Goal: Information Seeking & Learning: Learn about a topic

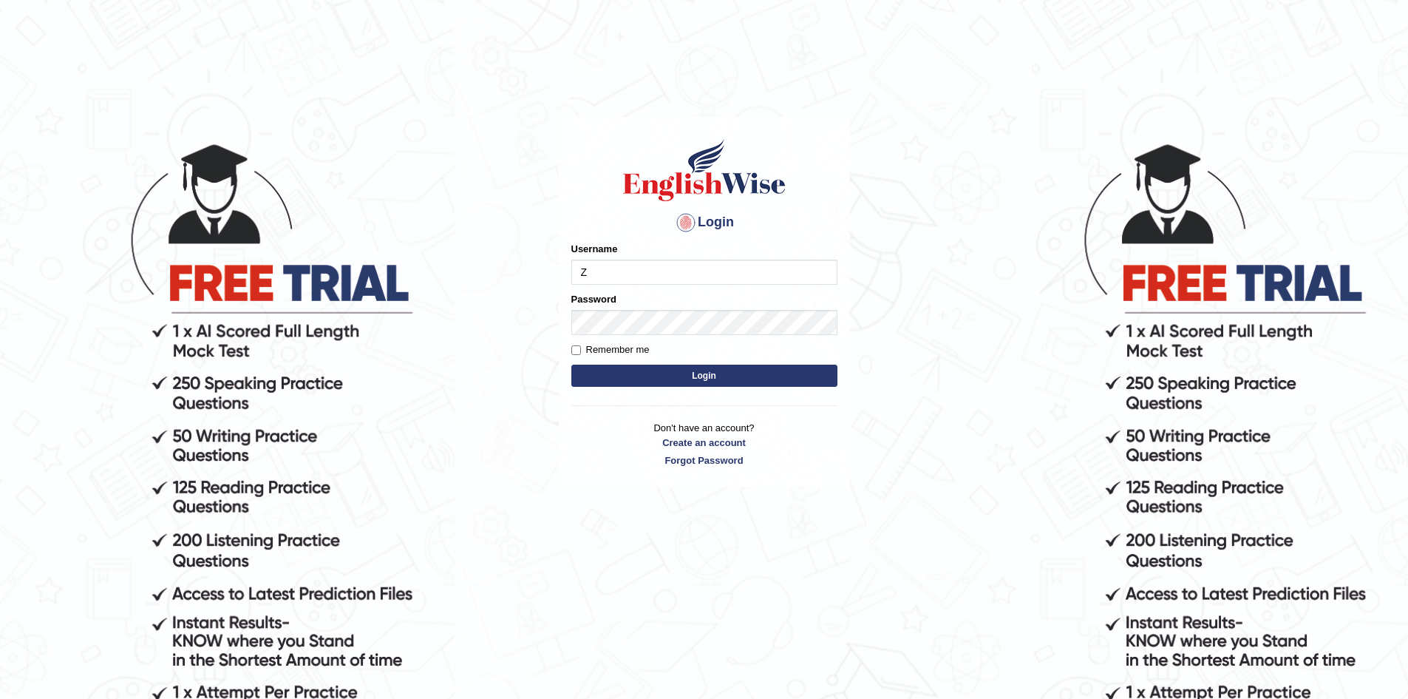
type input "ZarinS"
click at [645, 373] on button "Login" at bounding box center [704, 375] width 266 height 22
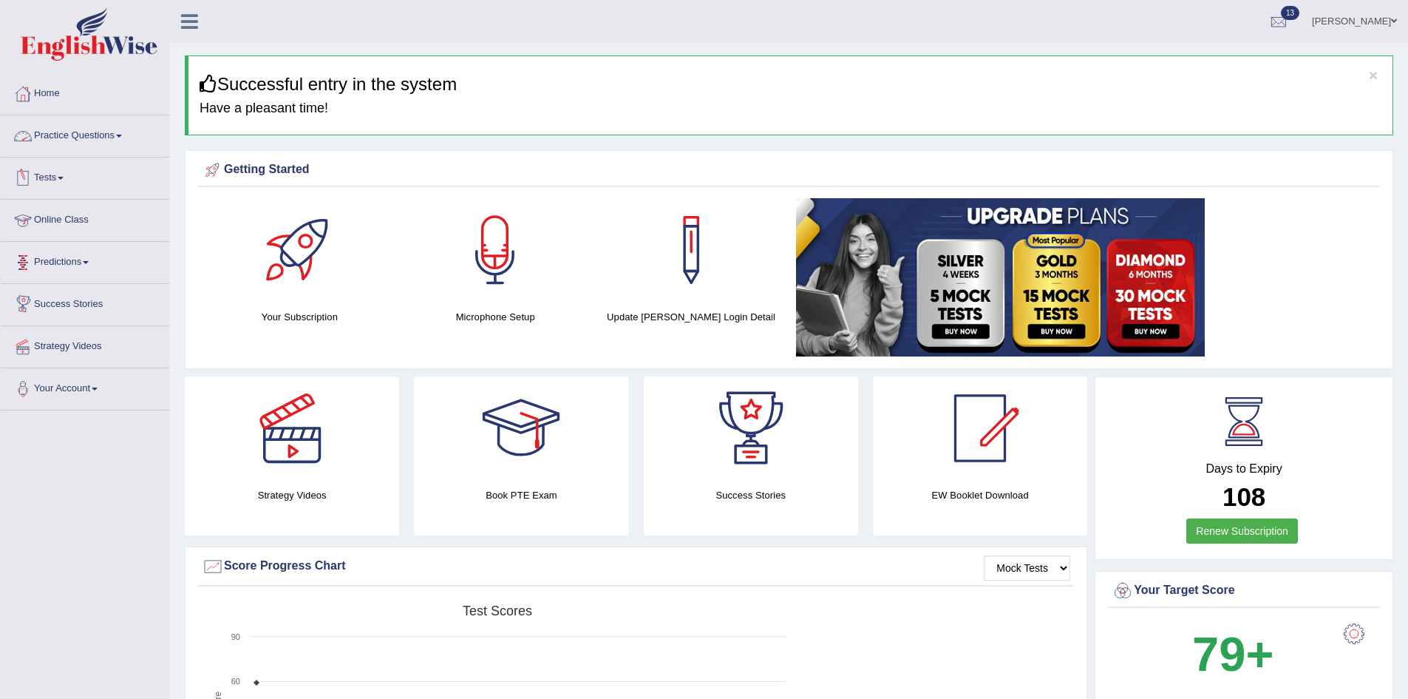
click at [106, 144] on link "Practice Questions" at bounding box center [85, 133] width 169 height 37
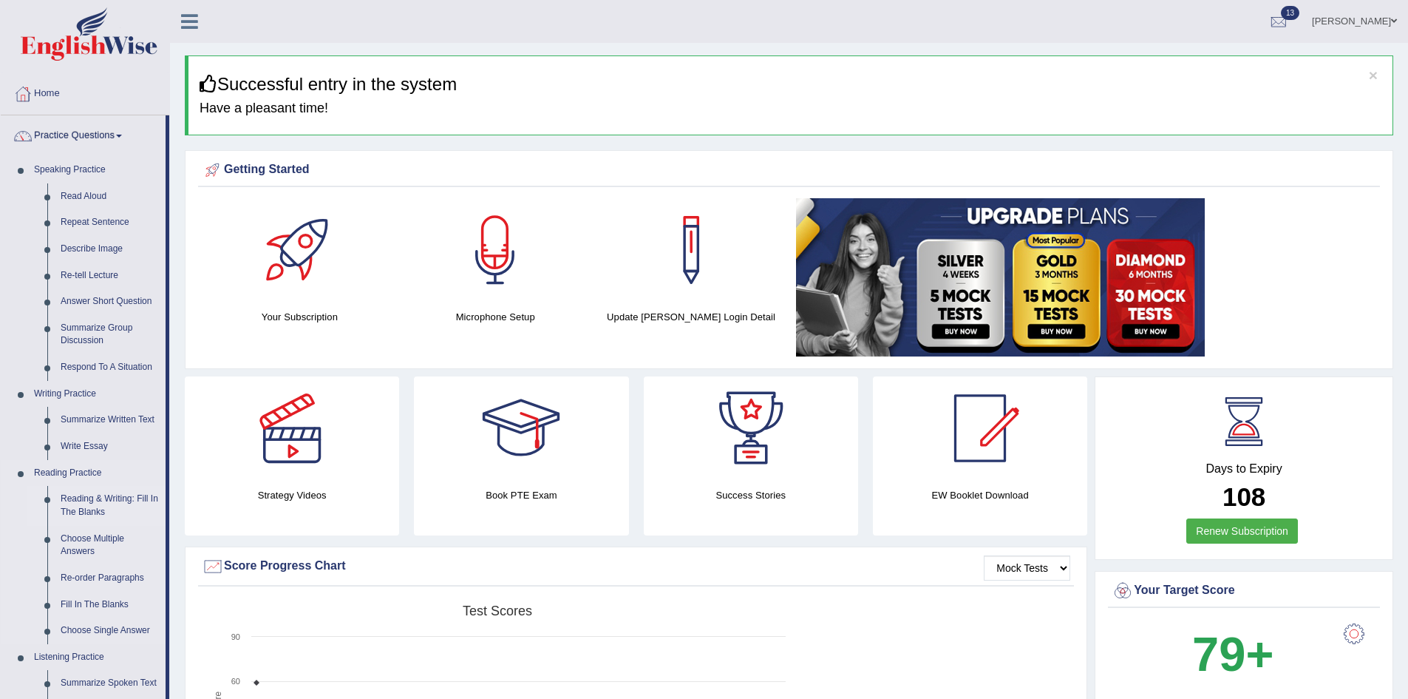
click at [65, 509] on link "Reading & Writing: Fill In The Blanks" at bounding box center [110, 505] width 112 height 39
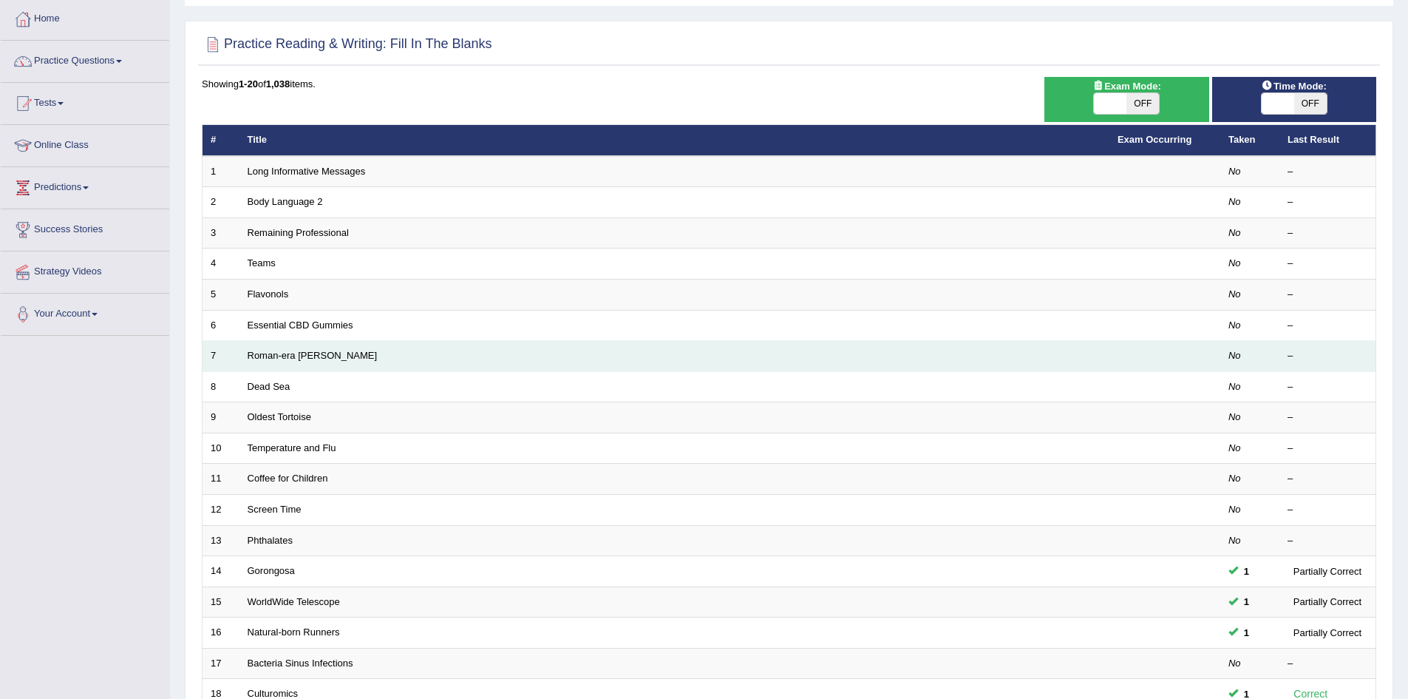
scroll to position [74, 0]
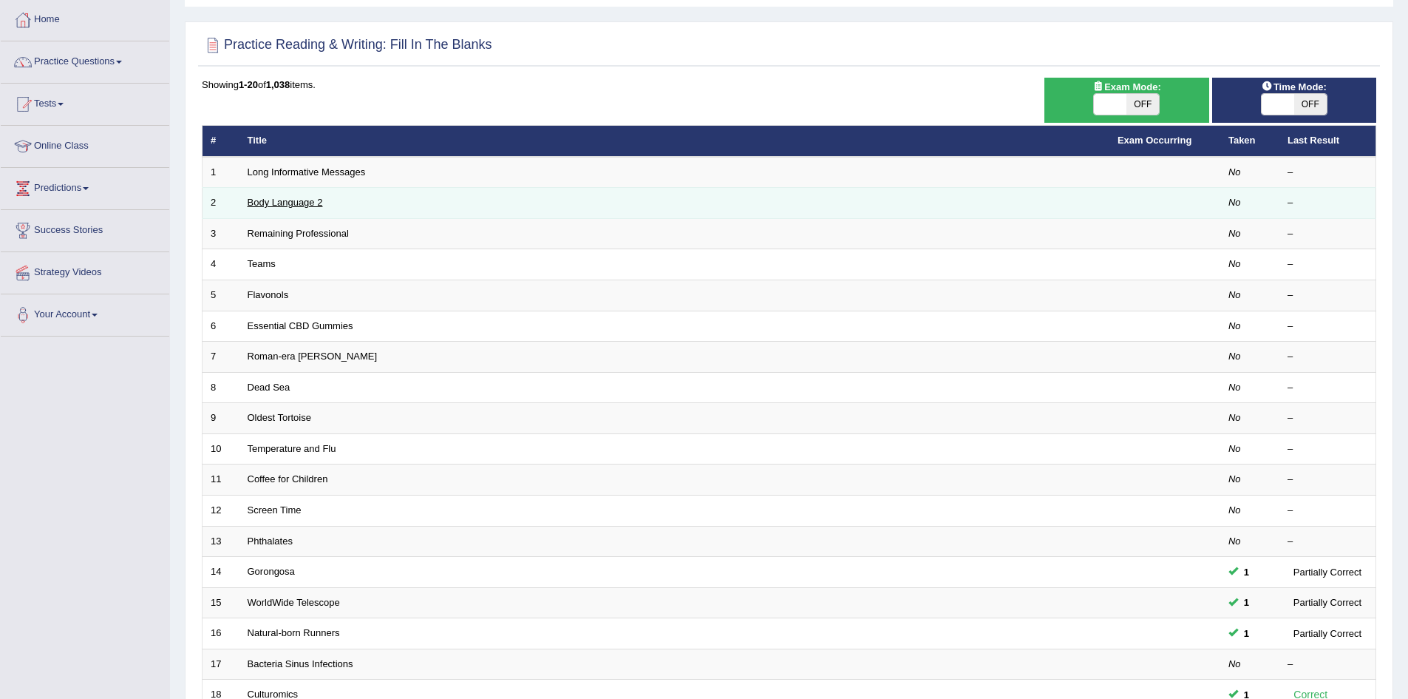
click at [294, 200] on link "Body Language 2" at bounding box center [285, 202] width 75 height 11
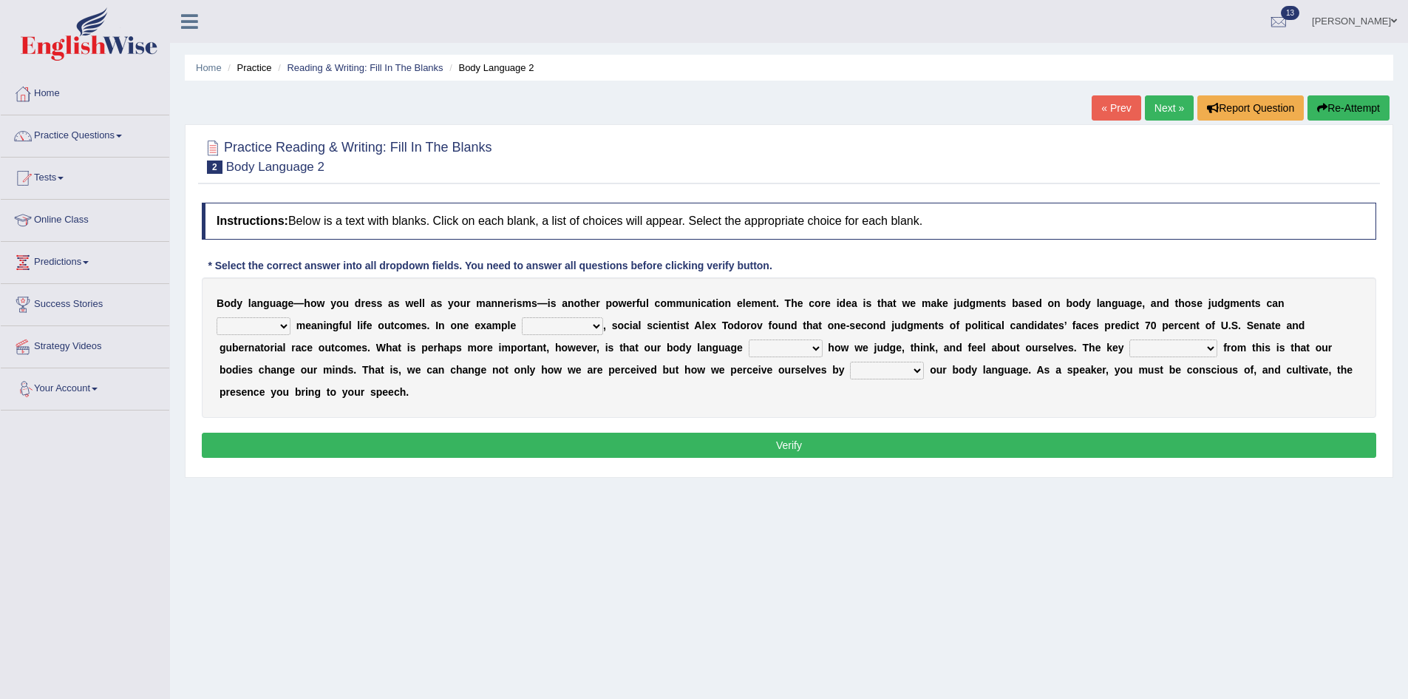
click at [287, 333] on select "predict preserve prevent prepare" at bounding box center [254, 326] width 74 height 18
select select "predict"
click at [217, 317] on select "predict preserve prevent prepare" at bounding box center [254, 326] width 74 height 18
click at [540, 326] on select "citing having cited to be cited cited" at bounding box center [562, 326] width 81 height 18
click at [522, 317] on select "citing having cited to be cited cited" at bounding box center [562, 326] width 81 height 18
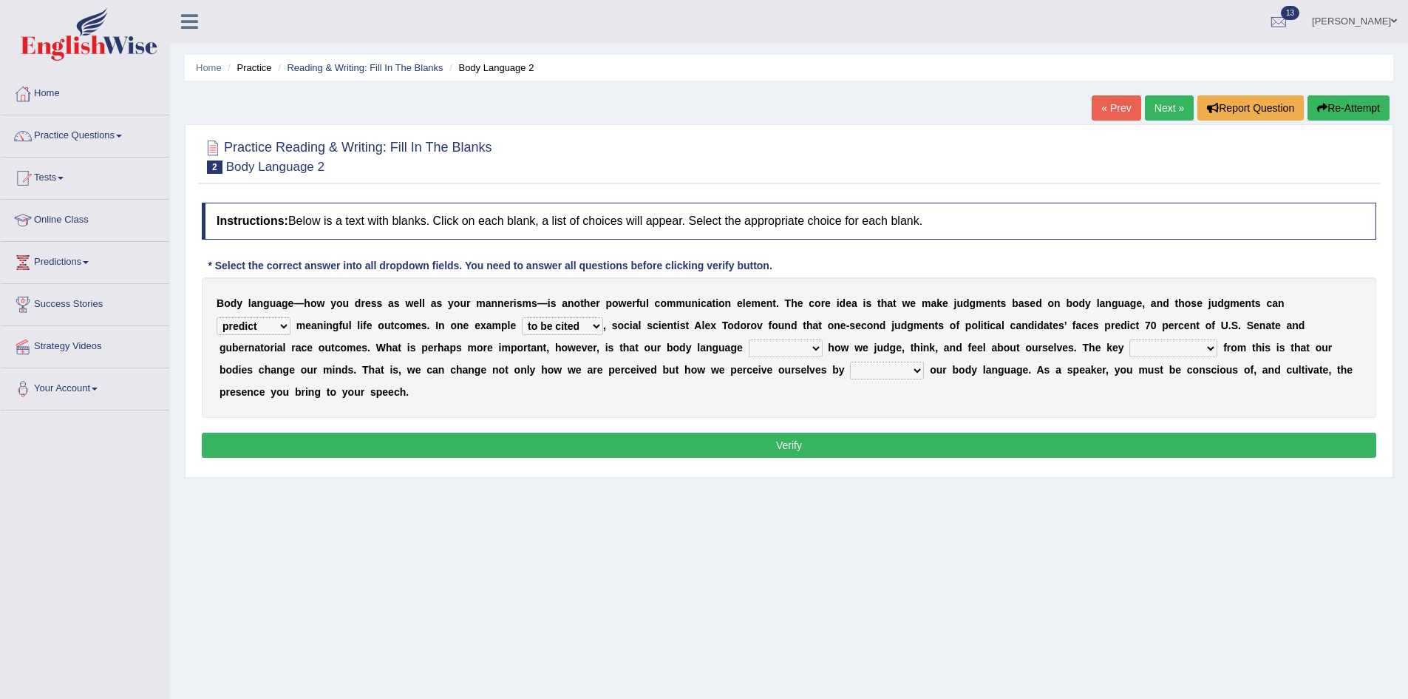
click at [585, 330] on select "citing having cited to be cited cited" at bounding box center [562, 326] width 81 height 18
select select "cited"
click at [522, 317] on select "citing having cited to be cited cited" at bounding box center [562, 326] width 81 height 18
click at [783, 350] on select "refrains reflects refers refreshes" at bounding box center [786, 348] width 74 height 18
click at [749, 339] on select "refrains reflects refers refreshes" at bounding box center [786, 348] width 74 height 18
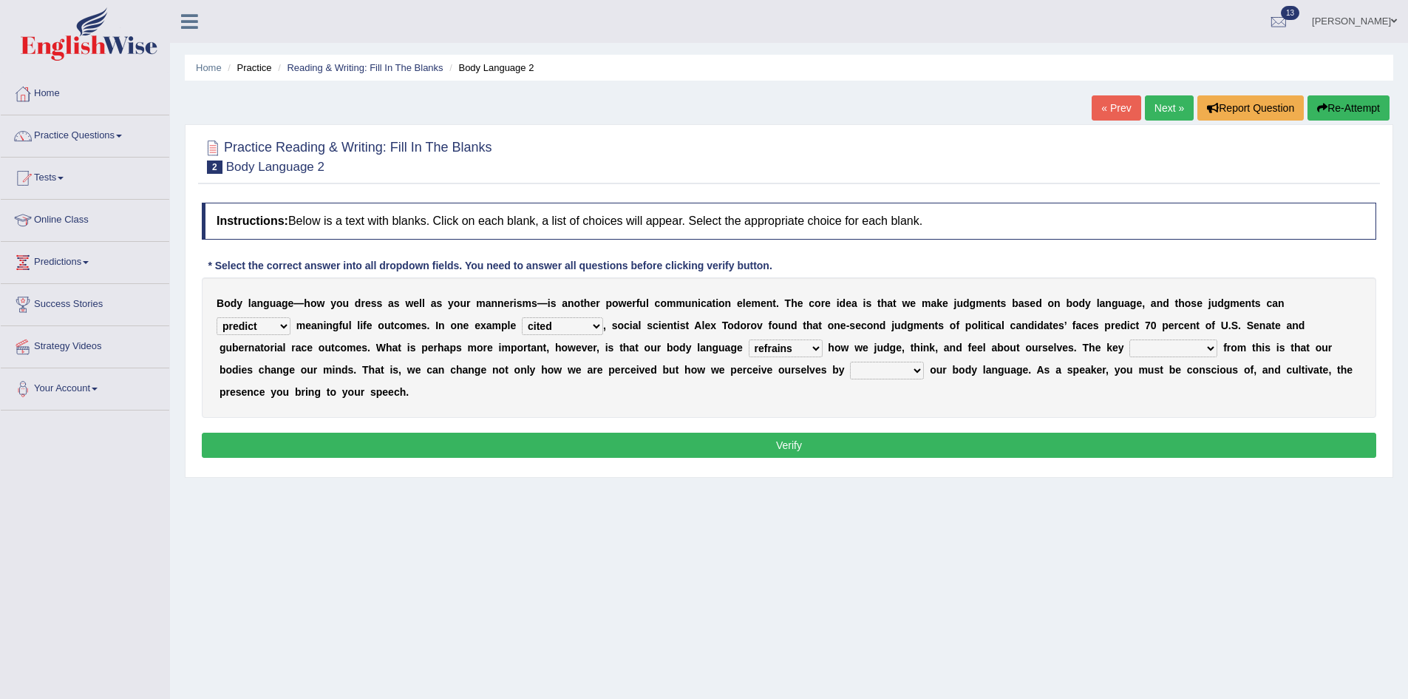
click at [790, 347] on select "refrains reflects refers refreshes" at bounding box center [786, 348] width 74 height 18
select select "reflects"
click at [749, 339] on select "refrains reflects refers refreshes" at bounding box center [786, 348] width 74 height 18
click at [1135, 351] on select "drawback breakthrough takeaway takeoff" at bounding box center [1173, 348] width 88 height 18
select select "breakthrough"
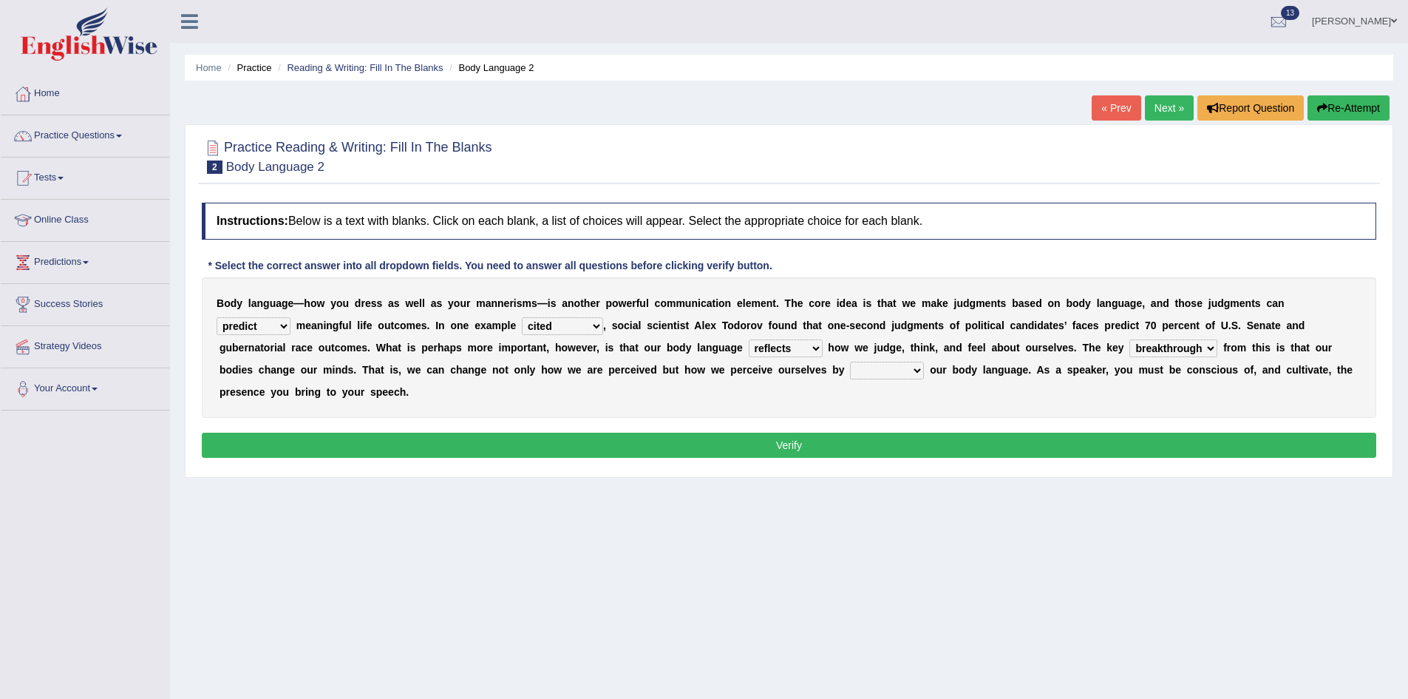
click at [1129, 339] on select "drawback breakthrough takeaway takeoff" at bounding box center [1173, 348] width 88 height 18
click at [871, 371] on select "enacting enabling making managing" at bounding box center [887, 370] width 74 height 18
select select "managing"
click at [850, 361] on select "enacting enabling making managing" at bounding box center [887, 370] width 74 height 18
click at [803, 435] on button "Verify" at bounding box center [789, 444] width 1175 height 25
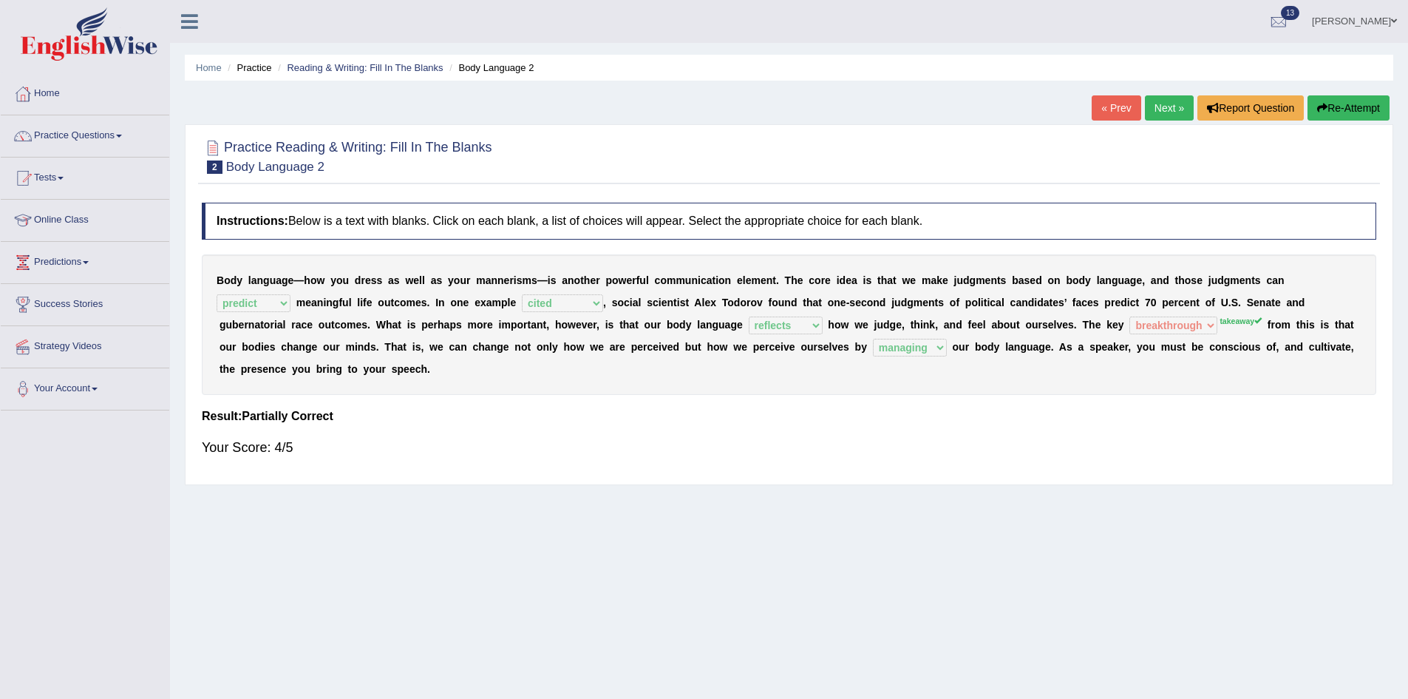
click at [1145, 112] on link "Next »" at bounding box center [1169, 107] width 49 height 25
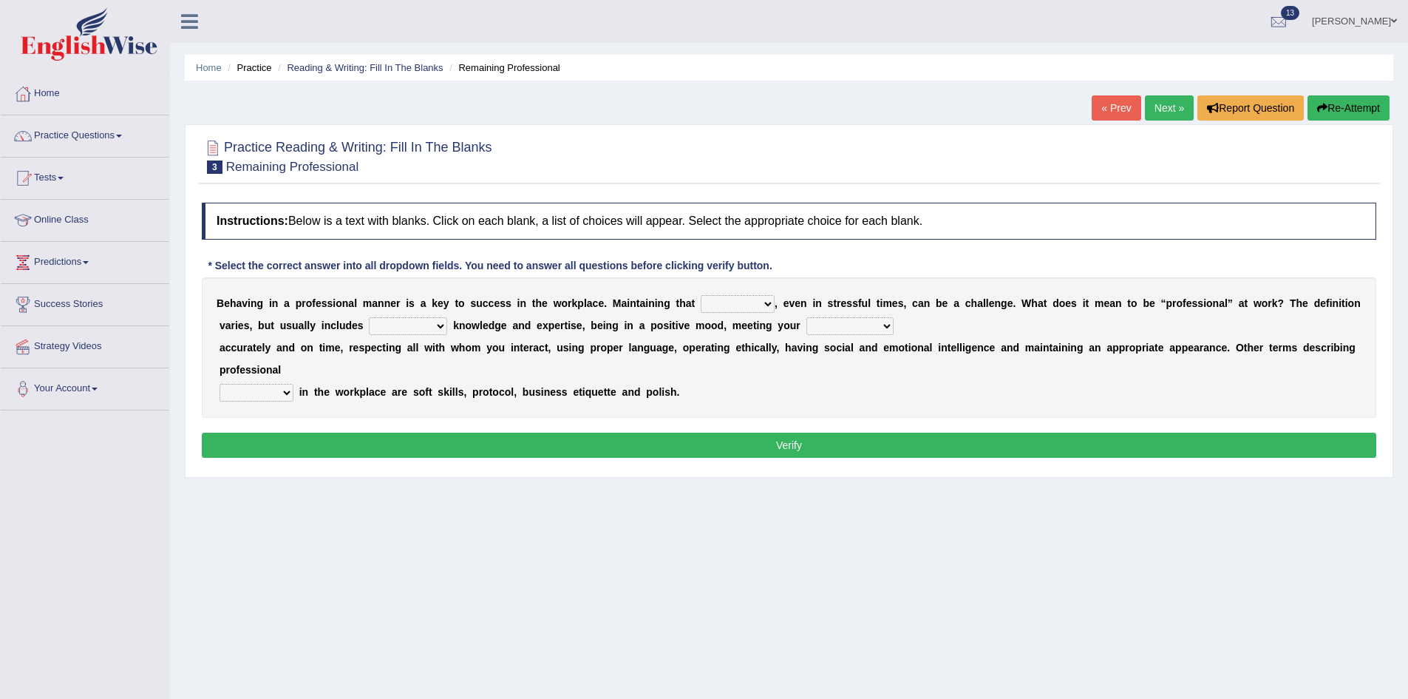
click at [710, 305] on select "demand domain direction demeanor" at bounding box center [738, 304] width 74 height 18
select select "domain"
click at [701, 295] on select "demand domain direction demeanor" at bounding box center [738, 304] width 74 height 18
click at [401, 325] on select "possessing appraising processing assessing" at bounding box center [408, 326] width 78 height 18
click at [369, 317] on select "possessing appraising processing assessing" at bounding box center [408, 326] width 78 height 18
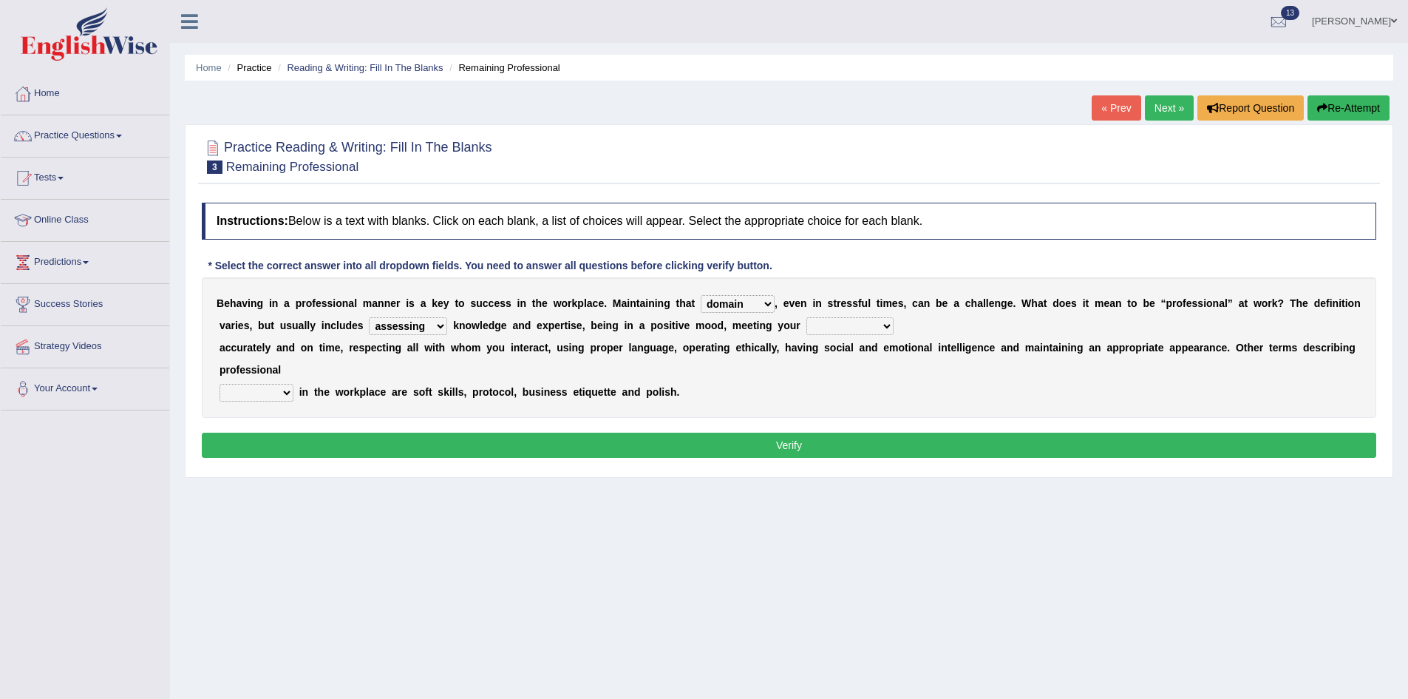
click at [815, 322] on select "opportunities occupations observations obligations" at bounding box center [849, 326] width 87 height 18
click at [395, 331] on select "possessing appraising processing assessing" at bounding box center [408, 326] width 78 height 18
select select "appraising"
click at [369, 317] on select "possessing appraising processing assessing" at bounding box center [408, 326] width 78 height 18
click at [424, 327] on select "possessing appraising processing assessing" at bounding box center [408, 326] width 78 height 18
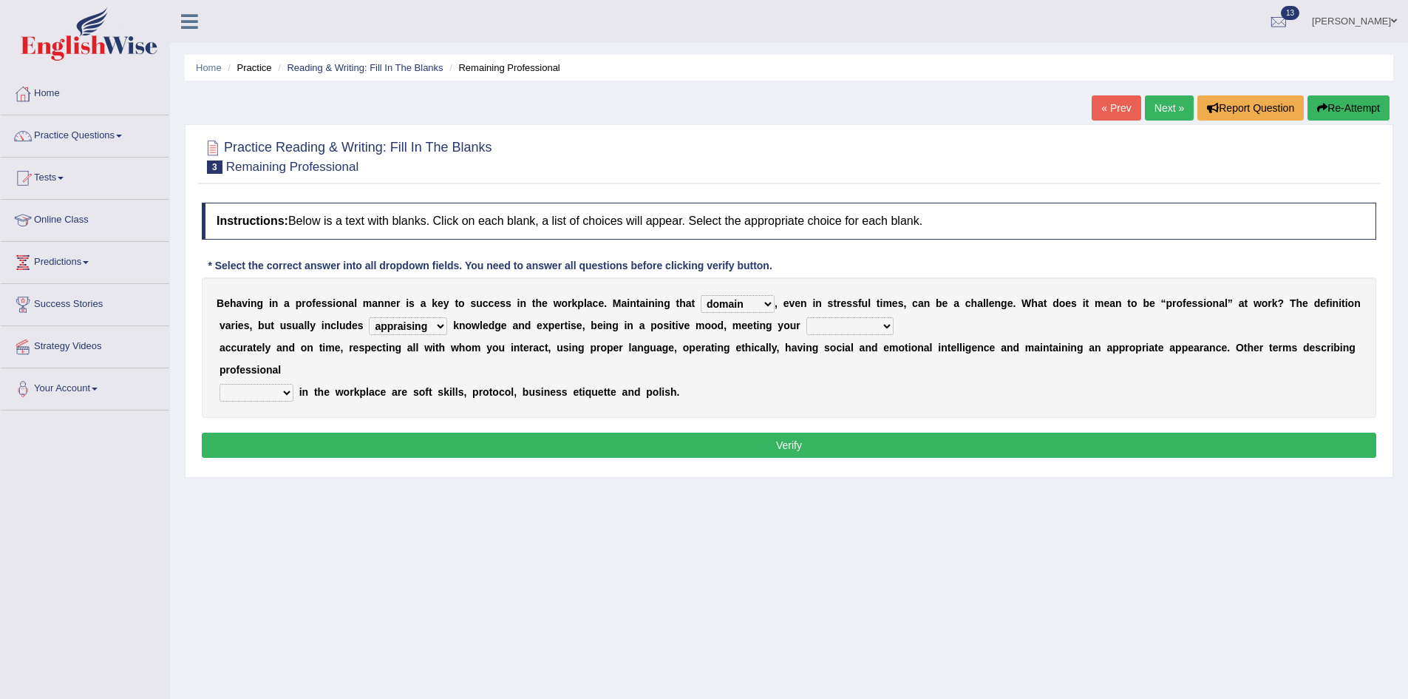
click at [424, 327] on select "possessing appraising processing assessing" at bounding box center [408, 326] width 78 height 18
click at [839, 332] on select "opportunities occupations observations obligations" at bounding box center [849, 326] width 87 height 18
select select "opportunities"
click at [806, 317] on select "opportunities occupations observations obligations" at bounding box center [849, 326] width 87 height 18
click at [210, 391] on div "B e h a v i n g i n a p r o f e s s i o n a l m a n n e r i s a k e y t o s u c…" at bounding box center [789, 347] width 1175 height 140
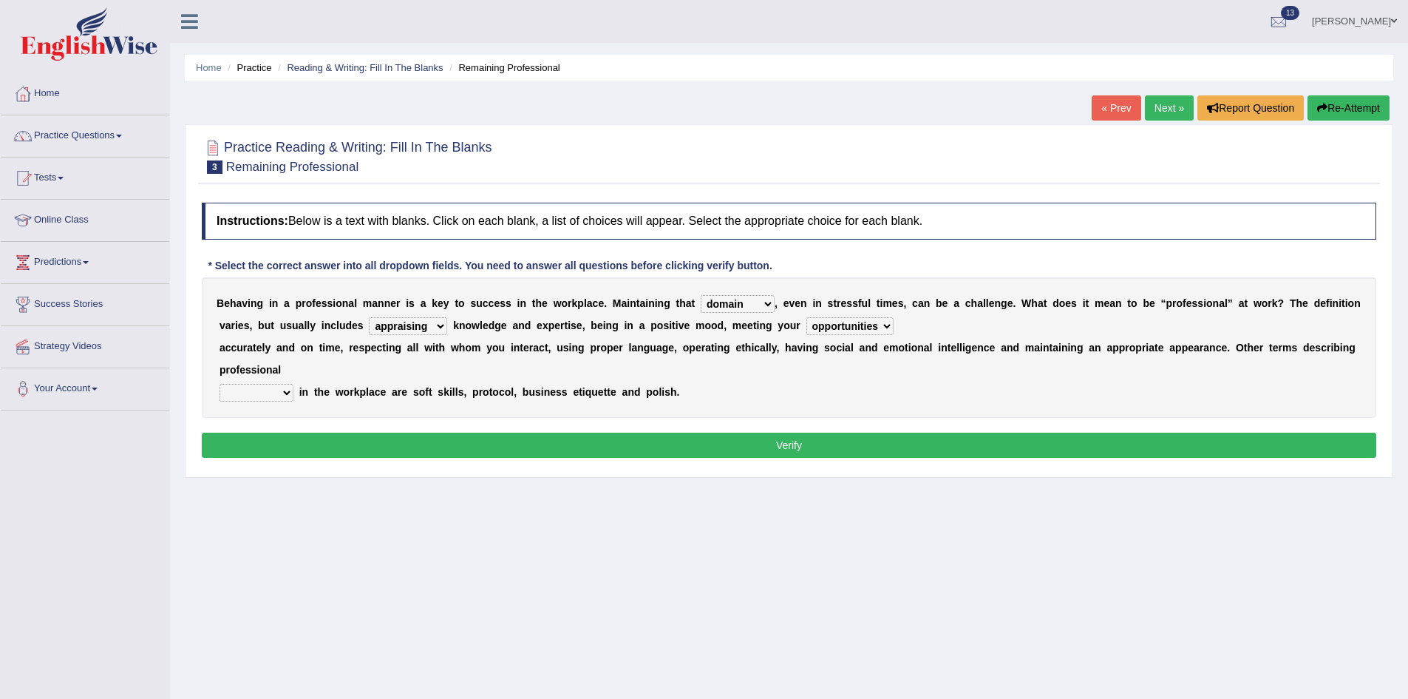
click at [248, 391] on select "conduct contact condition contract" at bounding box center [257, 393] width 74 height 18
select select "condition"
click at [220, 384] on select "conduct contact condition contract" at bounding box center [257, 393] width 74 height 18
drag, startPoint x: 255, startPoint y: 455, endPoint x: 261, endPoint y: 446, distance: 10.1
click at [255, 454] on button "Verify" at bounding box center [789, 444] width 1175 height 25
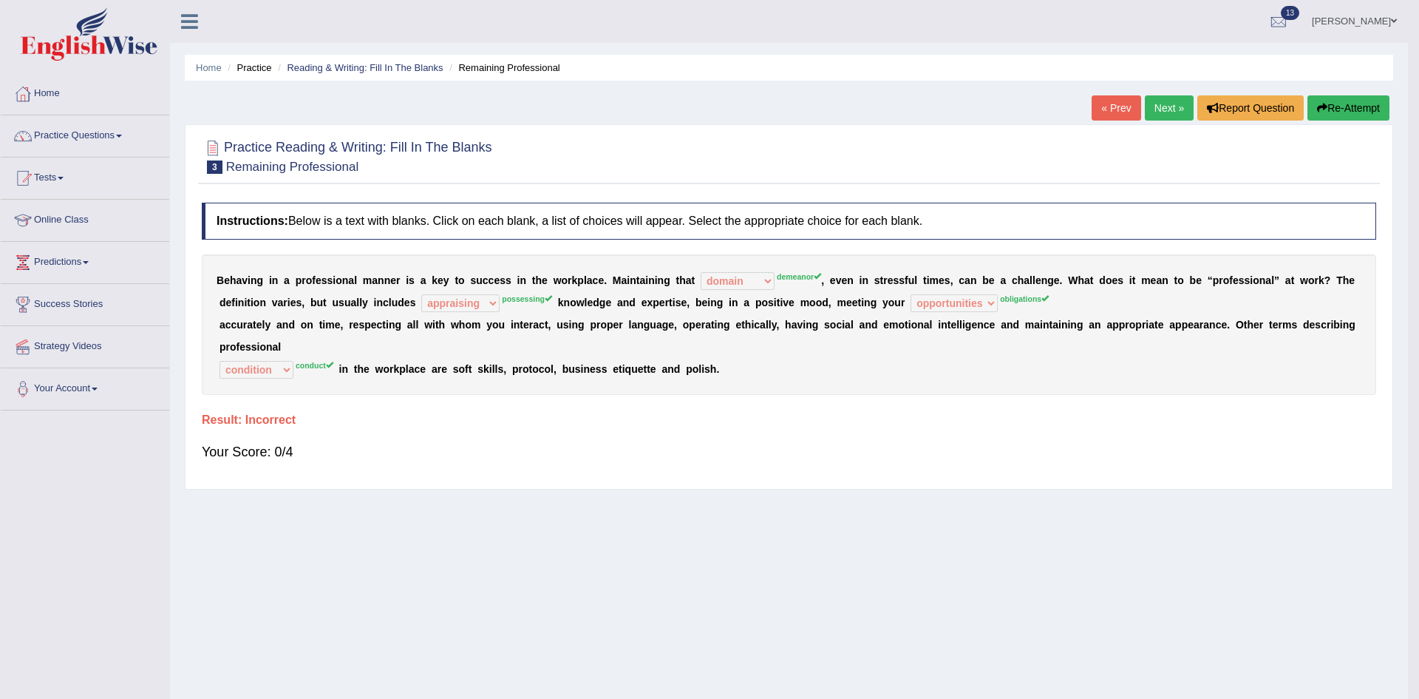
click at [0, 0] on div "Saving your answer..." at bounding box center [0, 0] width 0 height 0
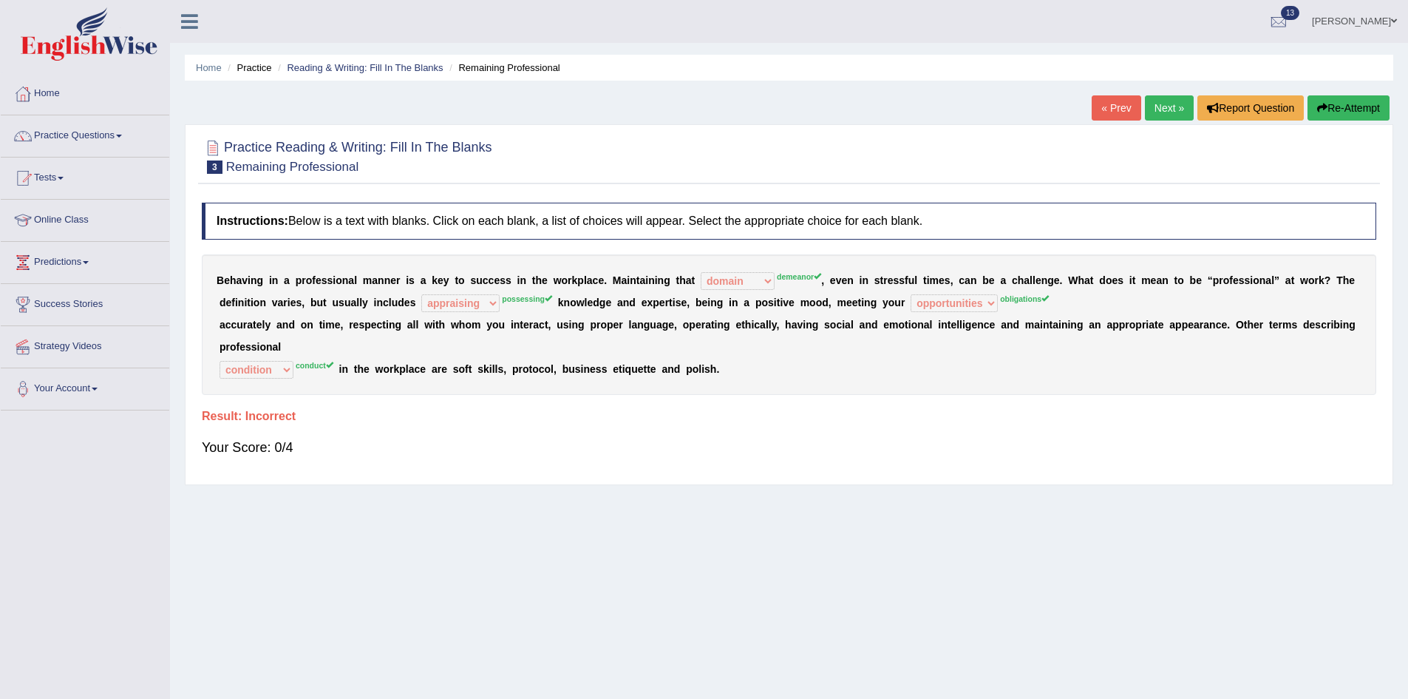
click at [1152, 115] on link "Next »" at bounding box center [1169, 107] width 49 height 25
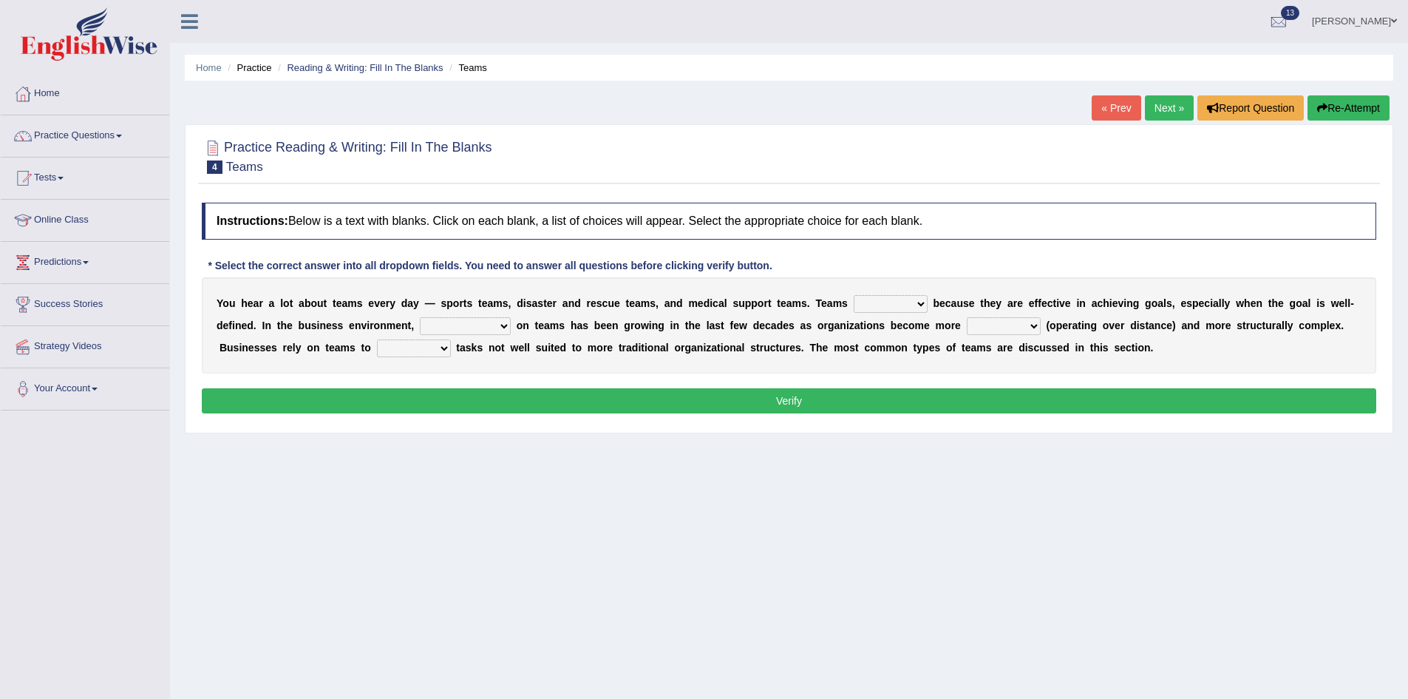
click at [870, 304] on select "exert extend express exist" at bounding box center [891, 304] width 74 height 18
select select "exist"
click at [854, 295] on select "exert extend express exist" at bounding box center [891, 304] width 74 height 18
click at [471, 330] on select "reliability reliance realization independence" at bounding box center [465, 326] width 91 height 18
select select "reliability"
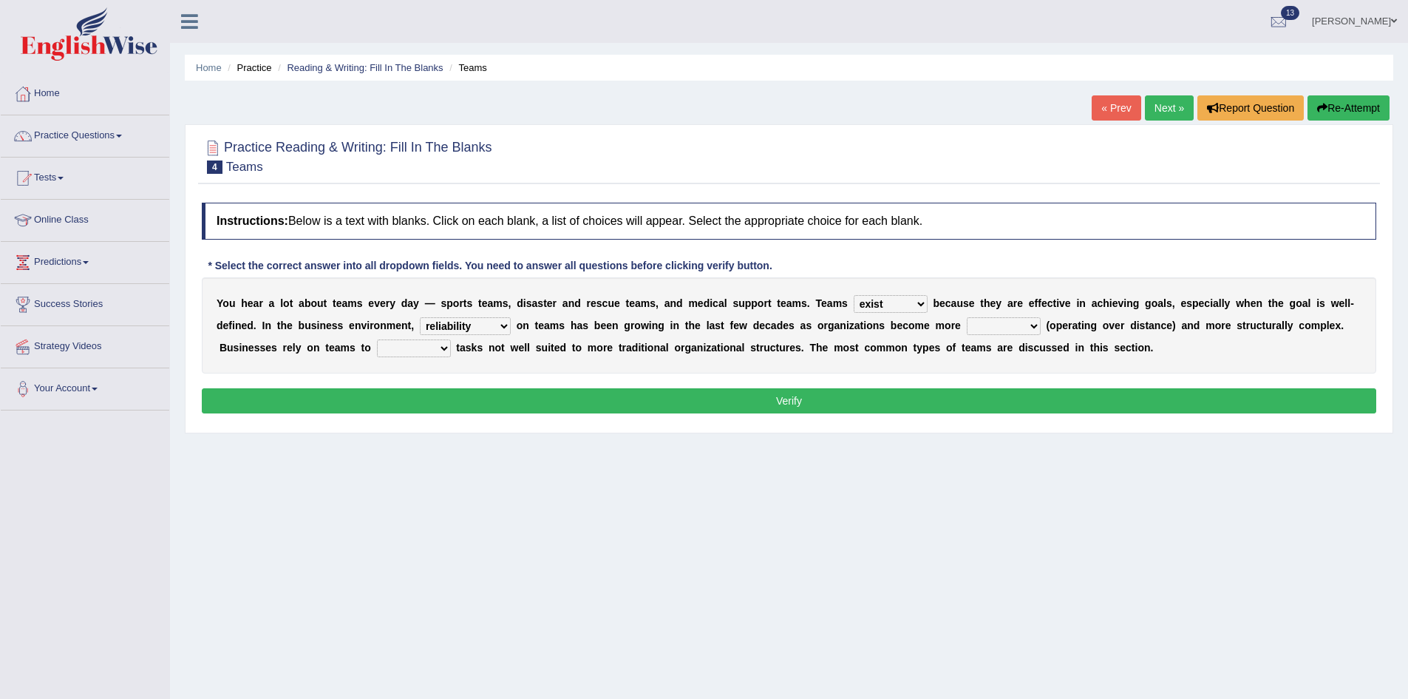
click at [420, 317] on select "reliability reliance realization independence" at bounding box center [465, 326] width 91 height 18
click at [993, 326] on select "authentic virtual simplified veritable" at bounding box center [1004, 326] width 74 height 18
select select "authentic"
click at [967, 317] on select "authentic virtual simplified veritable" at bounding box center [1004, 326] width 74 height 18
click at [374, 344] on b at bounding box center [374, 348] width 6 height 12
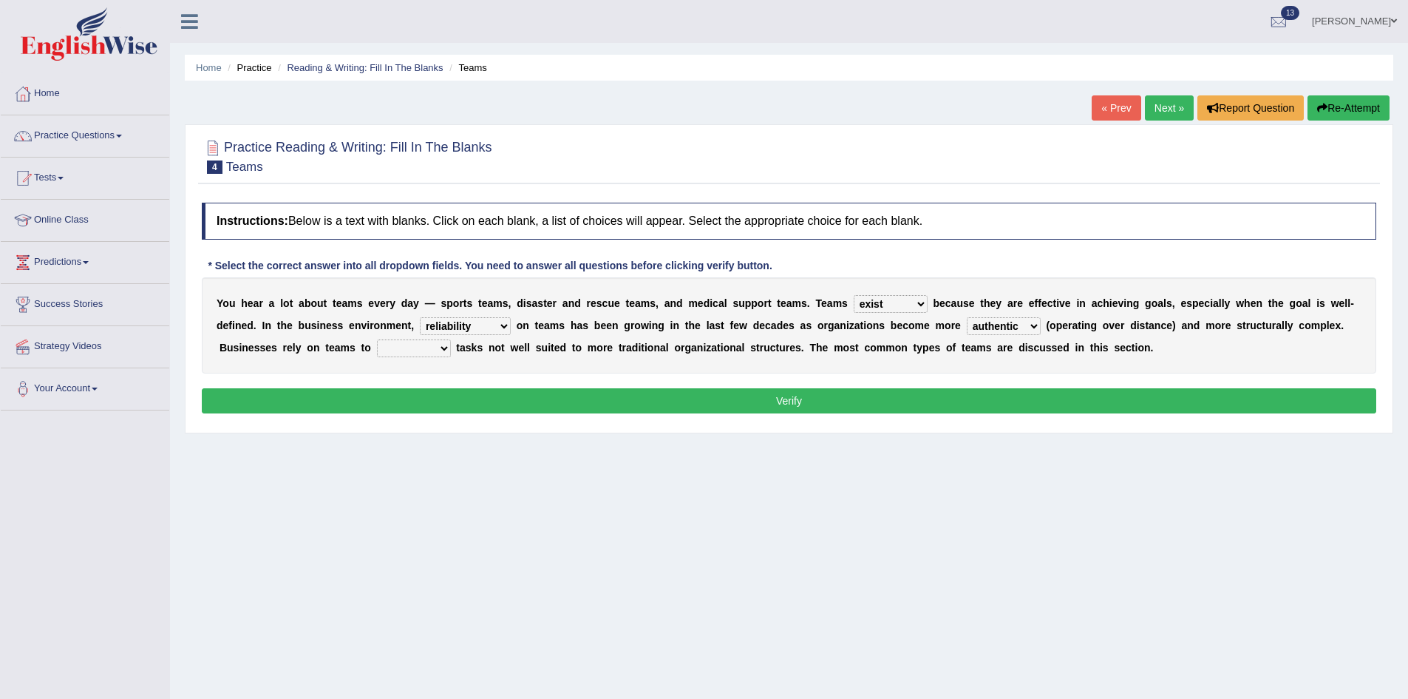
click at [381, 345] on select "perform possess compare conform" at bounding box center [414, 348] width 74 height 18
select select "perform"
click at [377, 339] on select "perform possess compare conform" at bounding box center [414, 348] width 74 height 18
click at [396, 397] on button "Verify" at bounding box center [789, 400] width 1175 height 25
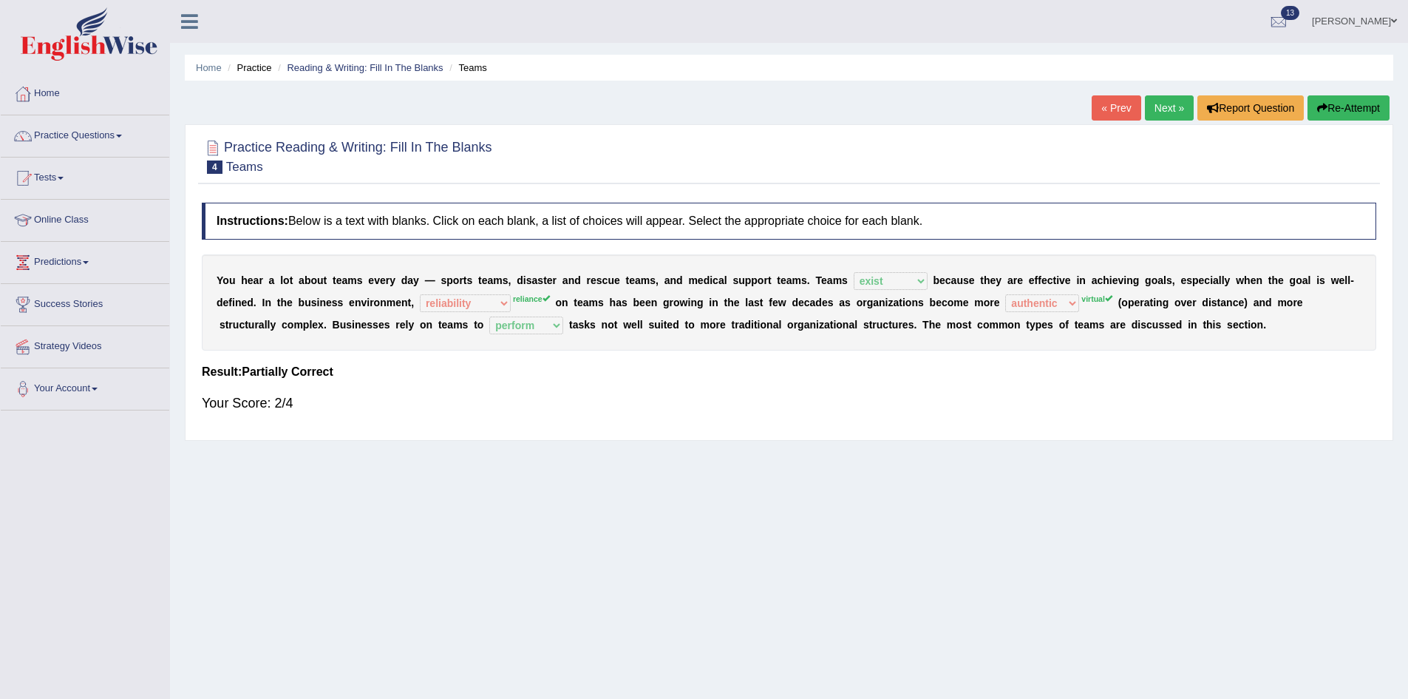
click at [1156, 105] on link "Next »" at bounding box center [1169, 107] width 49 height 25
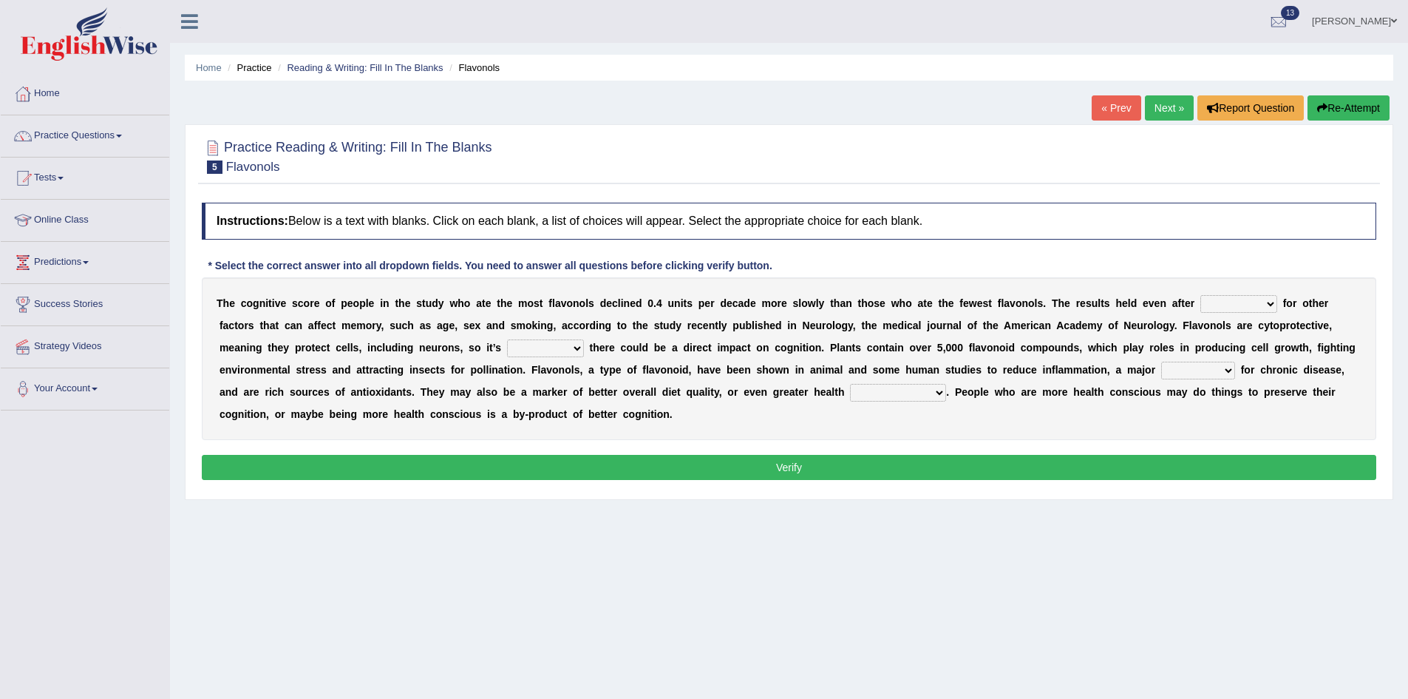
click at [1155, 103] on link "Next »" at bounding box center [1169, 107] width 49 height 25
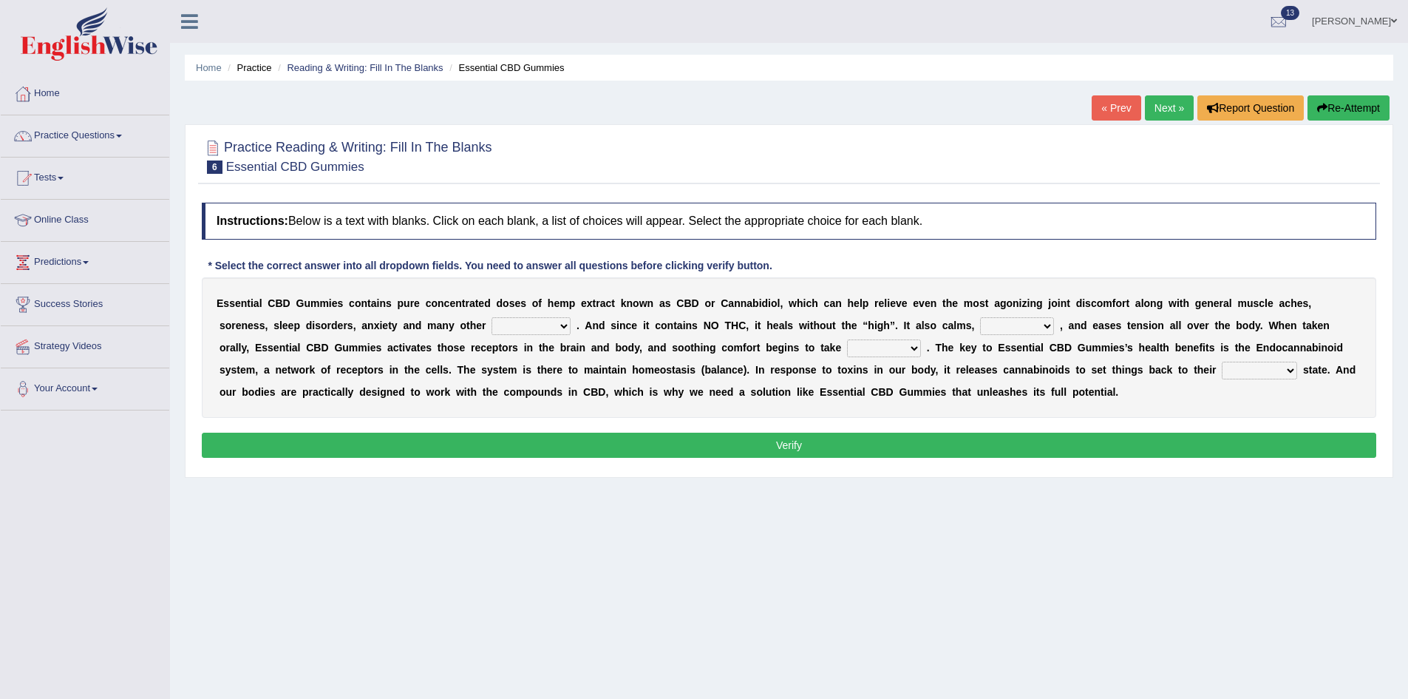
click at [1112, 115] on link "« Prev" at bounding box center [1116, 107] width 49 height 25
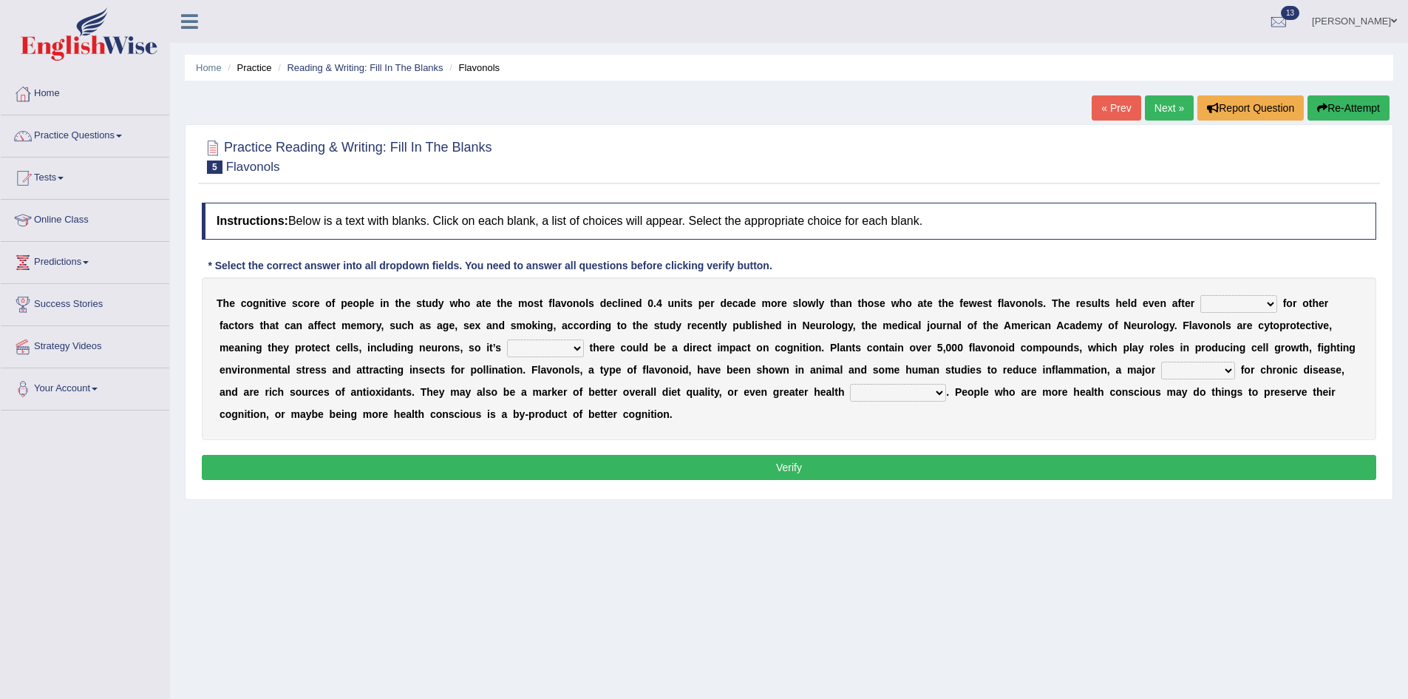
click at [1247, 304] on select "consulting adjusting automating advertising" at bounding box center [1238, 304] width 77 height 18
click at [1200, 295] on select "consulting adjusting automating advertising" at bounding box center [1238, 304] width 77 height 18
click at [1246, 298] on select "consulting adjusting automating advertising" at bounding box center [1238, 304] width 77 height 18
click at [1200, 295] on select "consulting adjusting automating advertising" at bounding box center [1238, 304] width 77 height 18
click at [1232, 298] on select "consulting adjusting automating advertising" at bounding box center [1238, 304] width 77 height 18
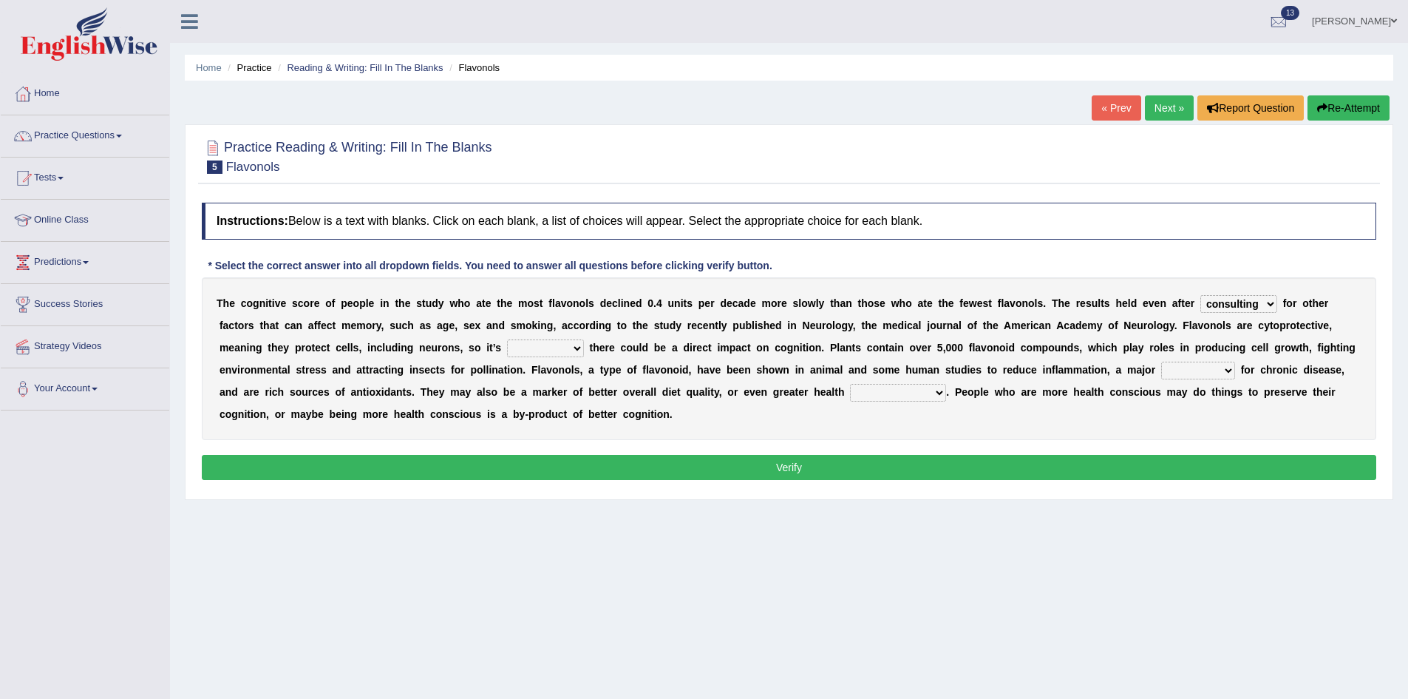
select select "adjusting"
click at [1200, 295] on select "consulting adjusting automating advertising" at bounding box center [1238, 304] width 77 height 18
click at [550, 342] on select "irresistible purposeful plausible detrimental" at bounding box center [545, 348] width 77 height 18
select select "plausible"
click at [507, 339] on select "irresistible purposeful plausible detrimental" at bounding box center [545, 348] width 77 height 18
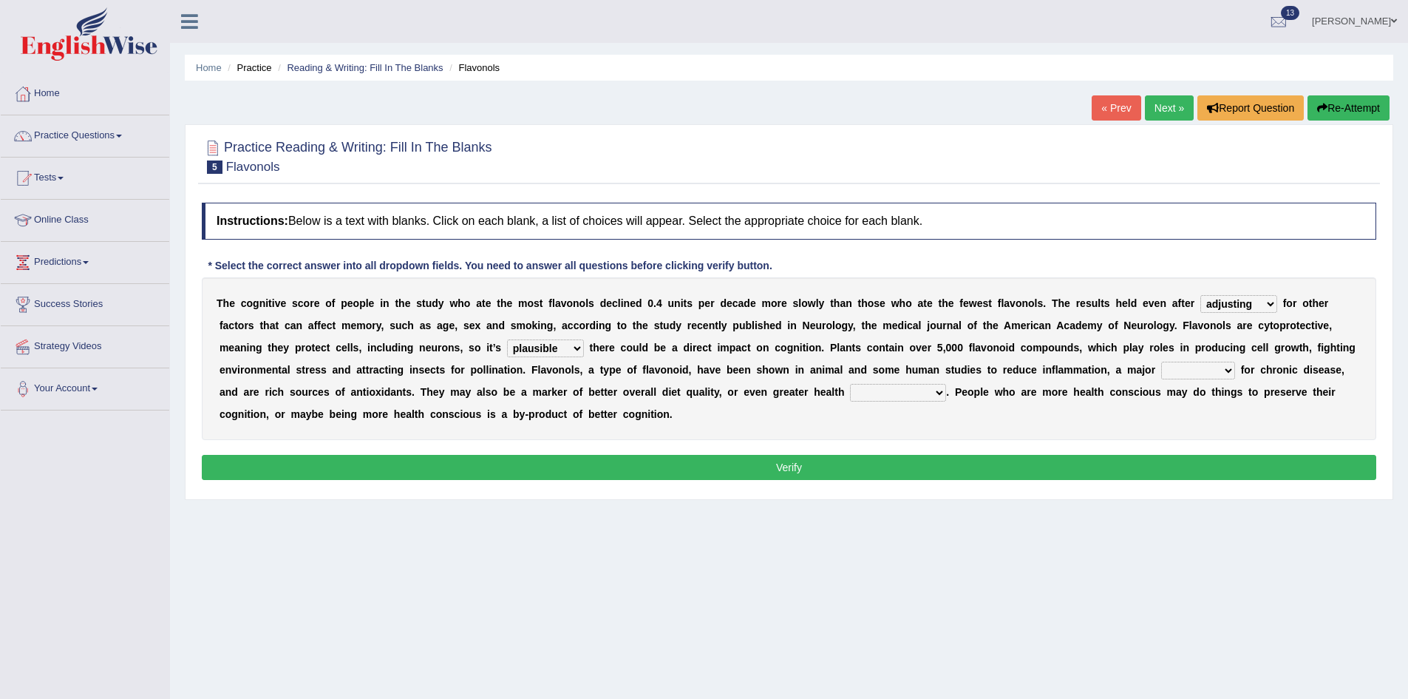
click at [1183, 369] on select "nuance module fact trigger" at bounding box center [1198, 370] width 74 height 18
select select "fact"
click at [1161, 361] on select "nuance module fact trigger" at bounding box center [1198, 370] width 74 height 18
click at [1197, 376] on select "nuance module fact trigger" at bounding box center [1198, 370] width 74 height 18
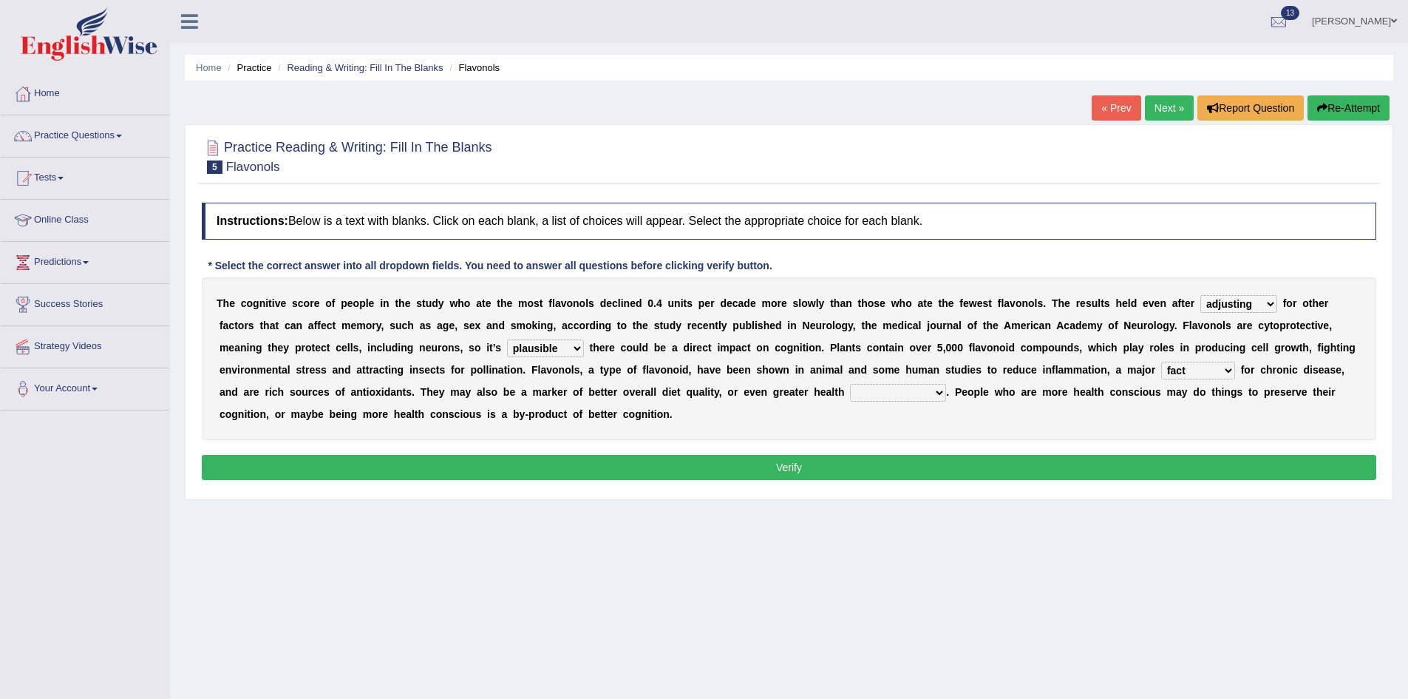
click at [869, 385] on select "intervention cognition protection consciousness" at bounding box center [898, 393] width 96 height 18
select select "consciousness"
click at [850, 384] on select "intervention cognition protection consciousness" at bounding box center [898, 393] width 96 height 18
click at [921, 469] on button "Verify" at bounding box center [789, 467] width 1175 height 25
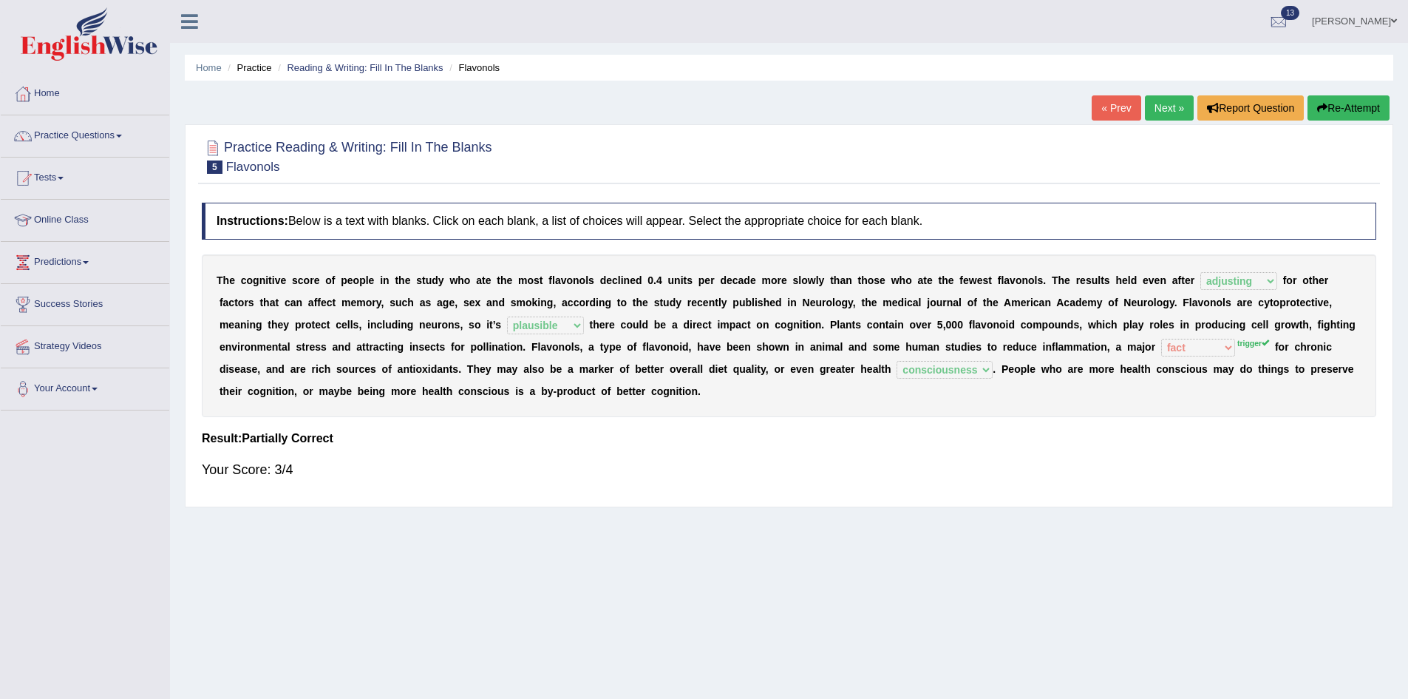
click at [1155, 112] on link "Next »" at bounding box center [1169, 107] width 49 height 25
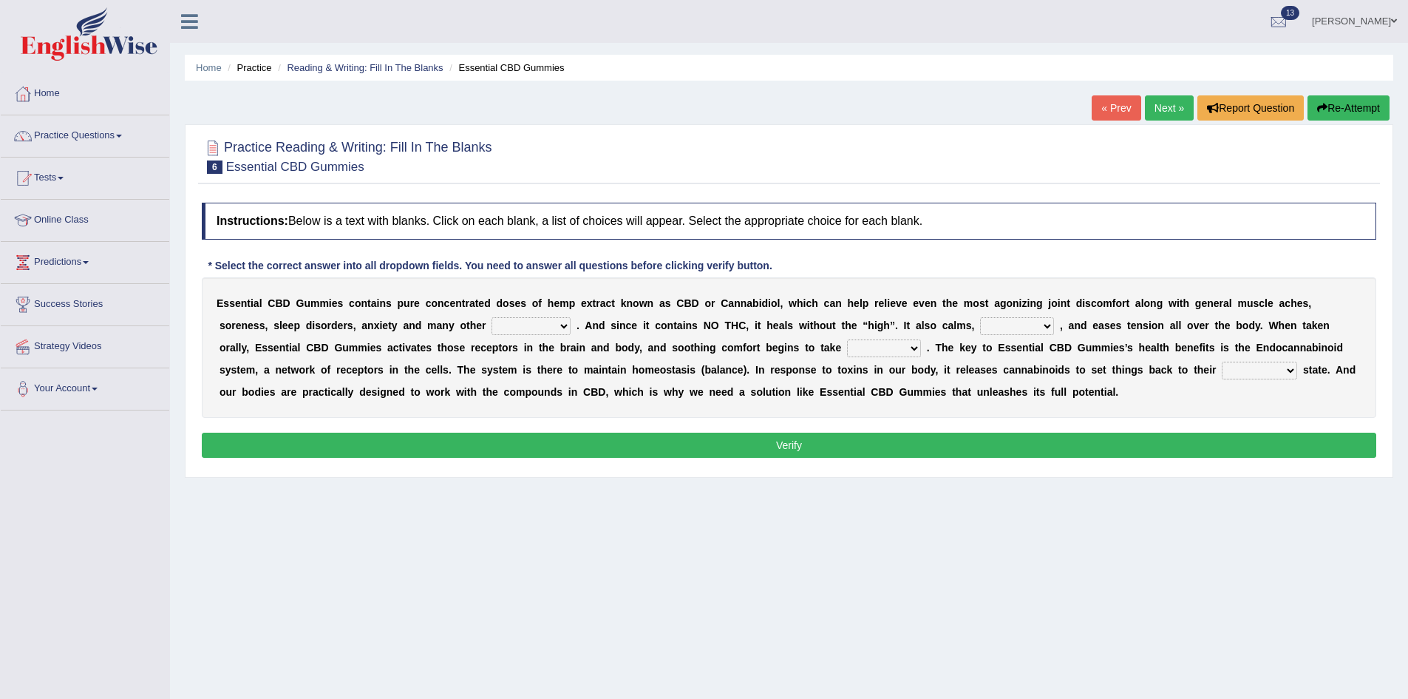
click at [555, 319] on select "pains phenomena poisons ailments" at bounding box center [531, 326] width 79 height 18
click at [492, 317] on select "pains phenomena poisons ailments" at bounding box center [531, 326] width 79 height 18
click at [536, 325] on select "pains phenomena poisons ailments" at bounding box center [531, 326] width 79 height 18
select select "pains"
click at [492, 317] on select "pains phenomena poisons ailments" at bounding box center [531, 326] width 79 height 18
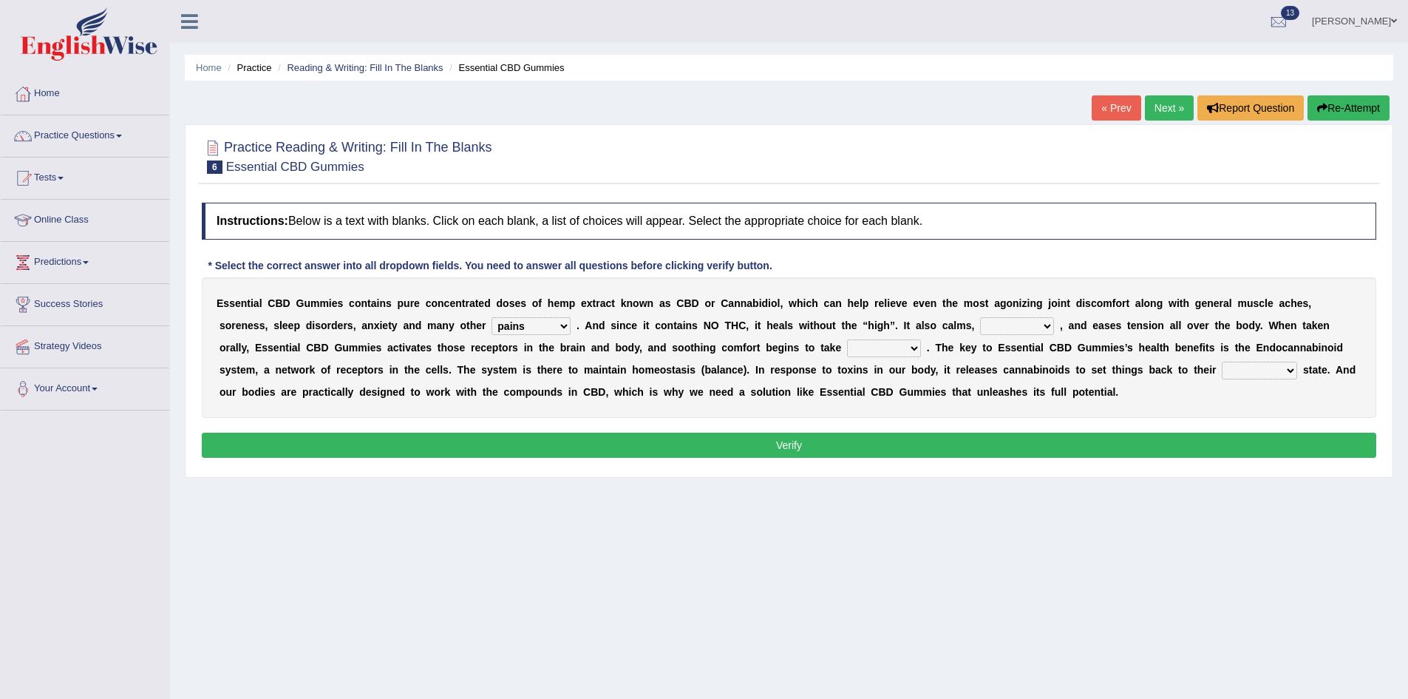
click at [1019, 331] on select "excites relaxes cures digests" at bounding box center [1017, 326] width 74 height 18
select select "cures"
click at [980, 317] on select "excites relaxes cures digests" at bounding box center [1017, 326] width 74 height 18
click at [888, 350] on select "it formation in form" at bounding box center [884, 348] width 74 height 18
select select "it"
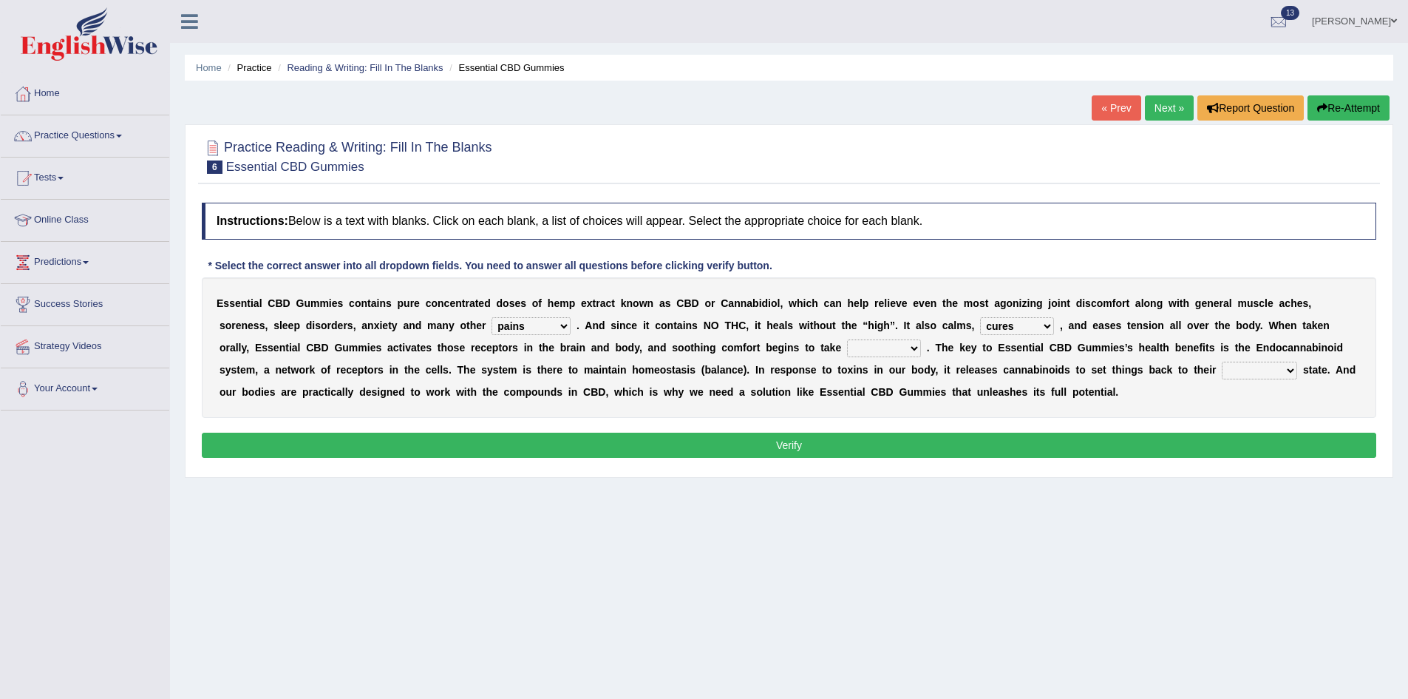
click at [847, 339] on select "it formation in form" at bounding box center [884, 348] width 74 height 18
click at [1242, 370] on select "new next substantial natural" at bounding box center [1259, 370] width 75 height 18
select select "natural"
click at [1222, 361] on select "new next substantial natural" at bounding box center [1259, 370] width 75 height 18
click at [1257, 428] on div "Instructions: Below is a text with blanks. Click on each blank, a list of choic…" at bounding box center [789, 332] width 1182 height 274
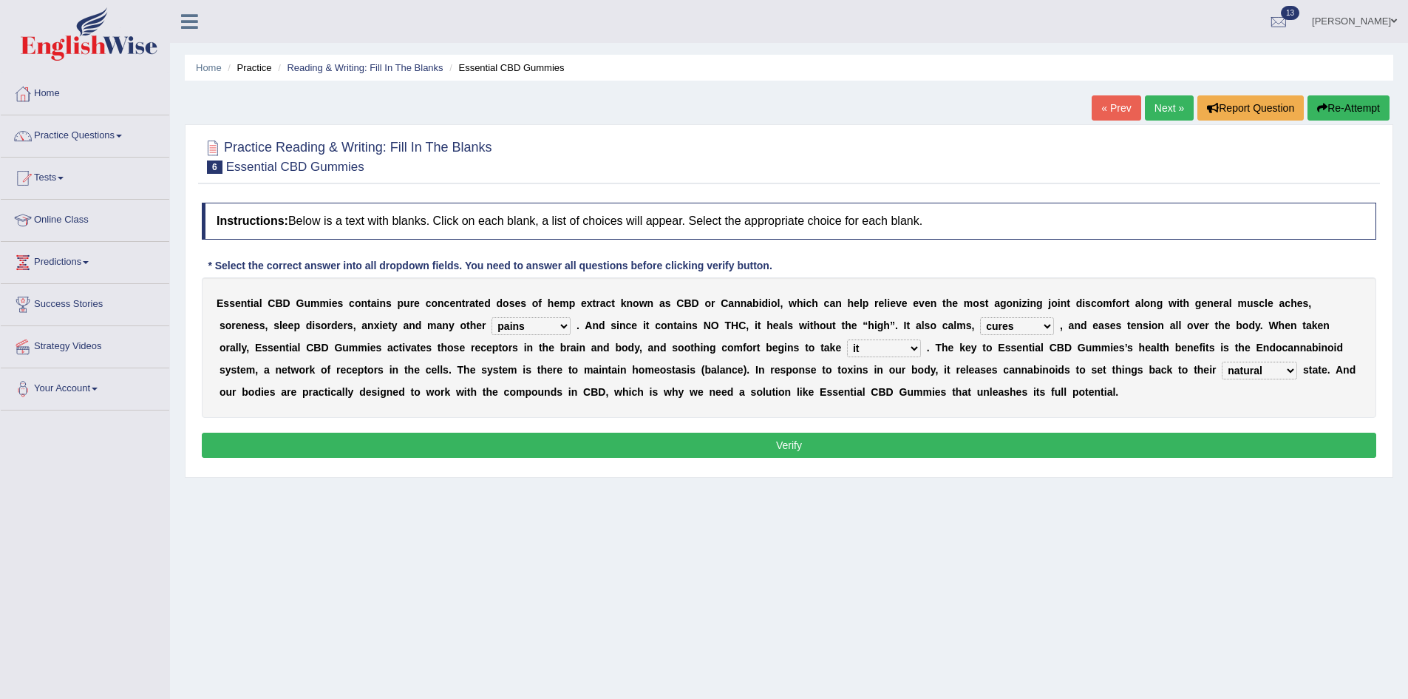
click at [1262, 444] on button "Verify" at bounding box center [789, 444] width 1175 height 25
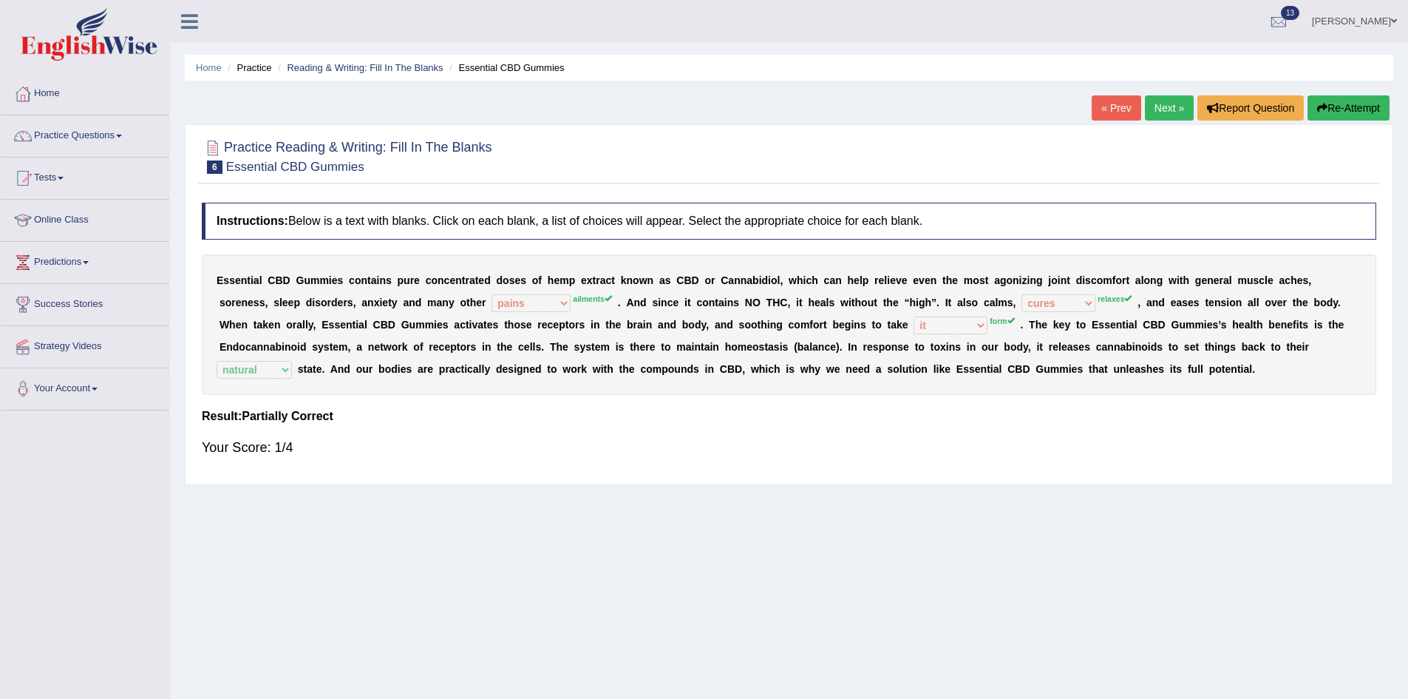
click at [1166, 118] on link "Next »" at bounding box center [1169, 107] width 49 height 25
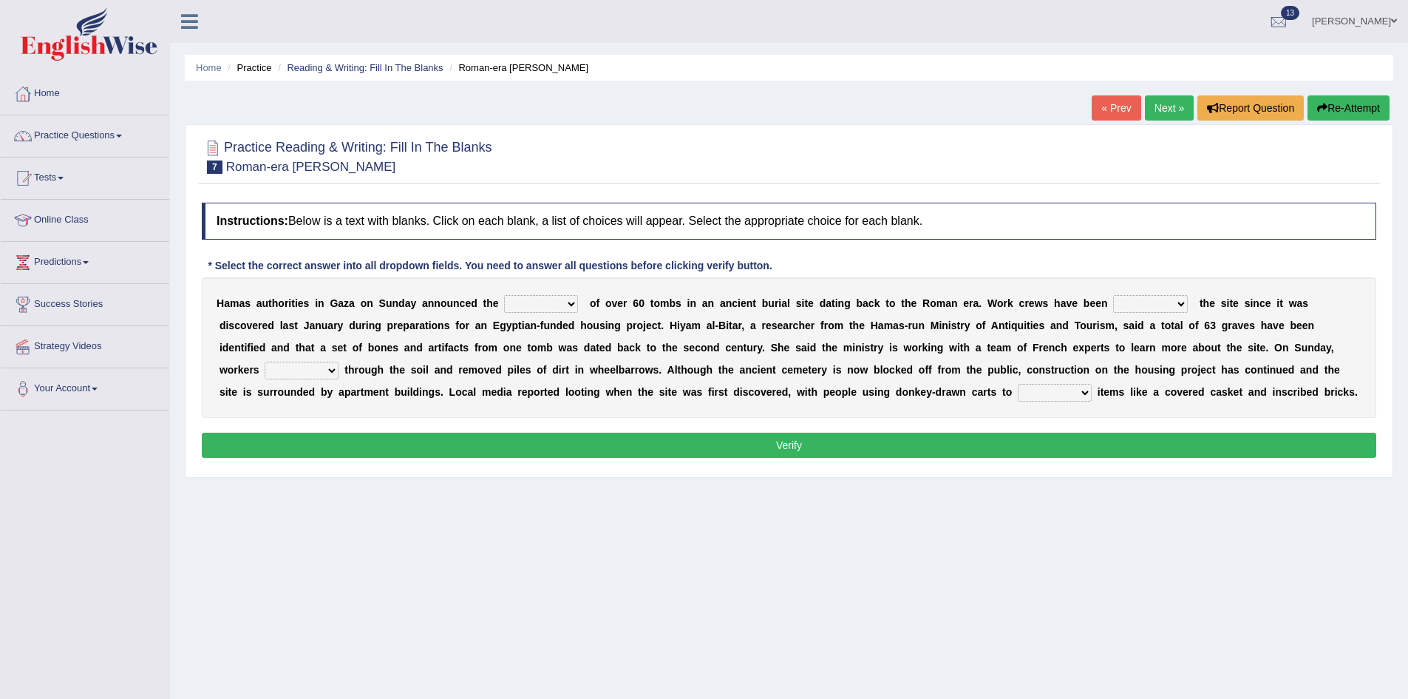
click at [528, 302] on select "downturn discovery creation disability" at bounding box center [541, 304] width 74 height 18
click at [504, 295] on select "downturn discovery creation disability" at bounding box center [541, 304] width 74 height 18
click at [557, 304] on select "downturn discovery creation disability" at bounding box center [541, 304] width 74 height 18
select select "discovery"
click at [504, 295] on select "downturn discovery creation disability" at bounding box center [541, 304] width 74 height 18
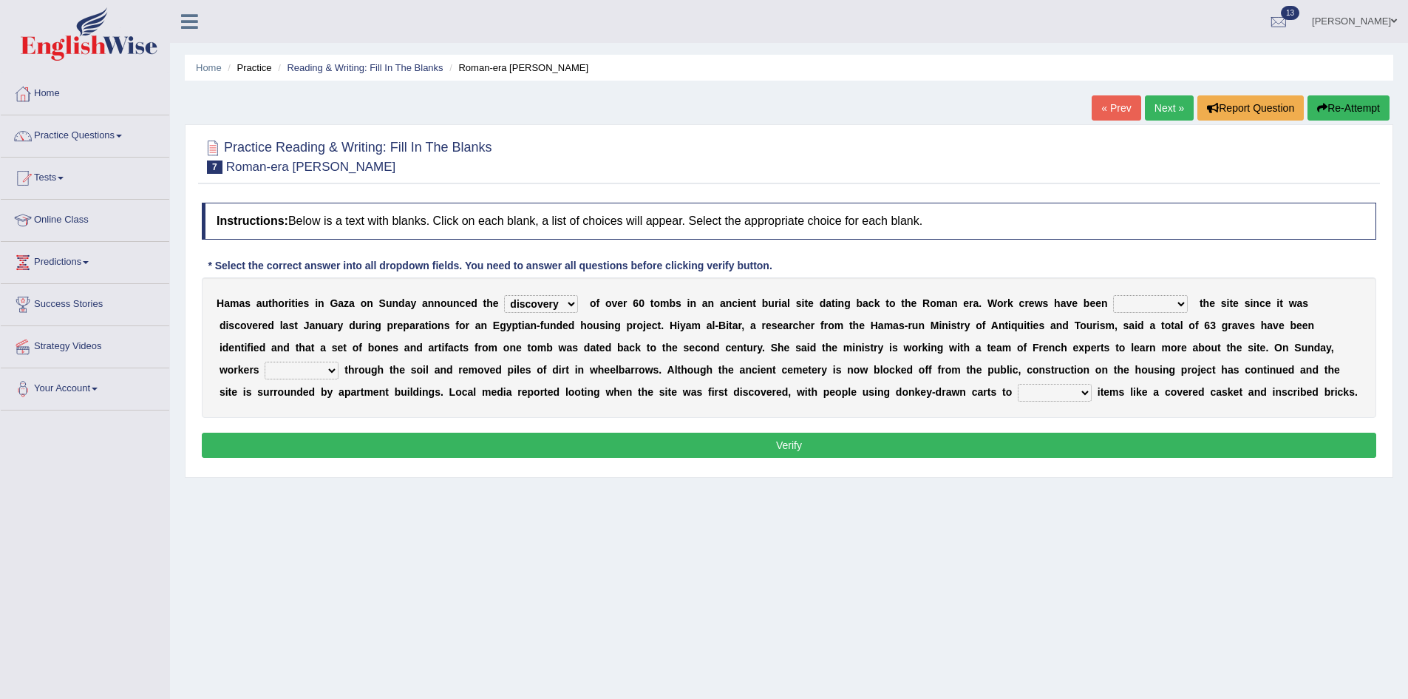
click at [1166, 307] on select "destroying heralding excavating founding" at bounding box center [1150, 304] width 75 height 18
click at [1113, 295] on select "destroying heralding excavating founding" at bounding box center [1150, 304] width 75 height 18
click at [1160, 307] on select "destroying heralding excavating founding" at bounding box center [1150, 304] width 75 height 18
click at [1134, 308] on select "destroying heralding excavating founding" at bounding box center [1150, 304] width 75 height 18
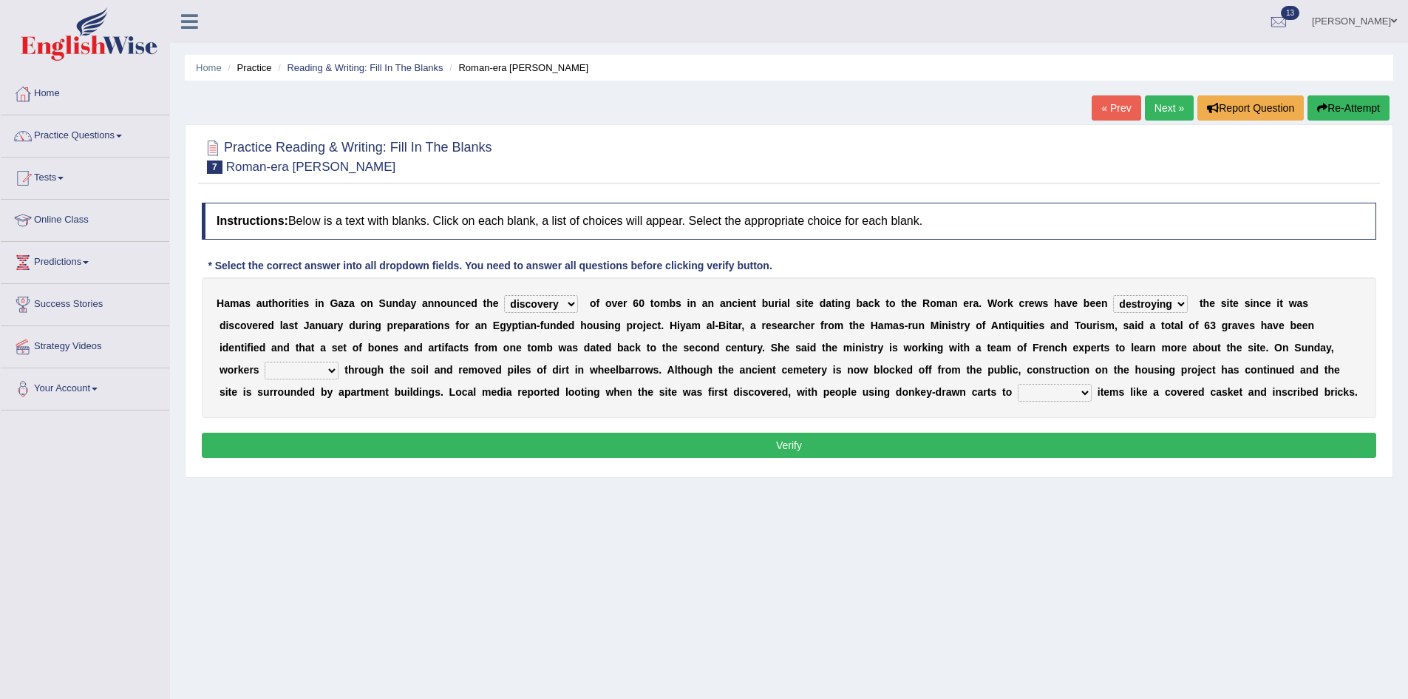
select select "founding"
click at [1113, 295] on select "destroying heralding excavating founding" at bounding box center [1150, 304] width 75 height 18
drag, startPoint x: 301, startPoint y: 362, endPoint x: 301, endPoint y: 376, distance: 14.0
click at [301, 363] on select "irritated mimicked sifted sipped" at bounding box center [302, 370] width 74 height 18
select select "sipped"
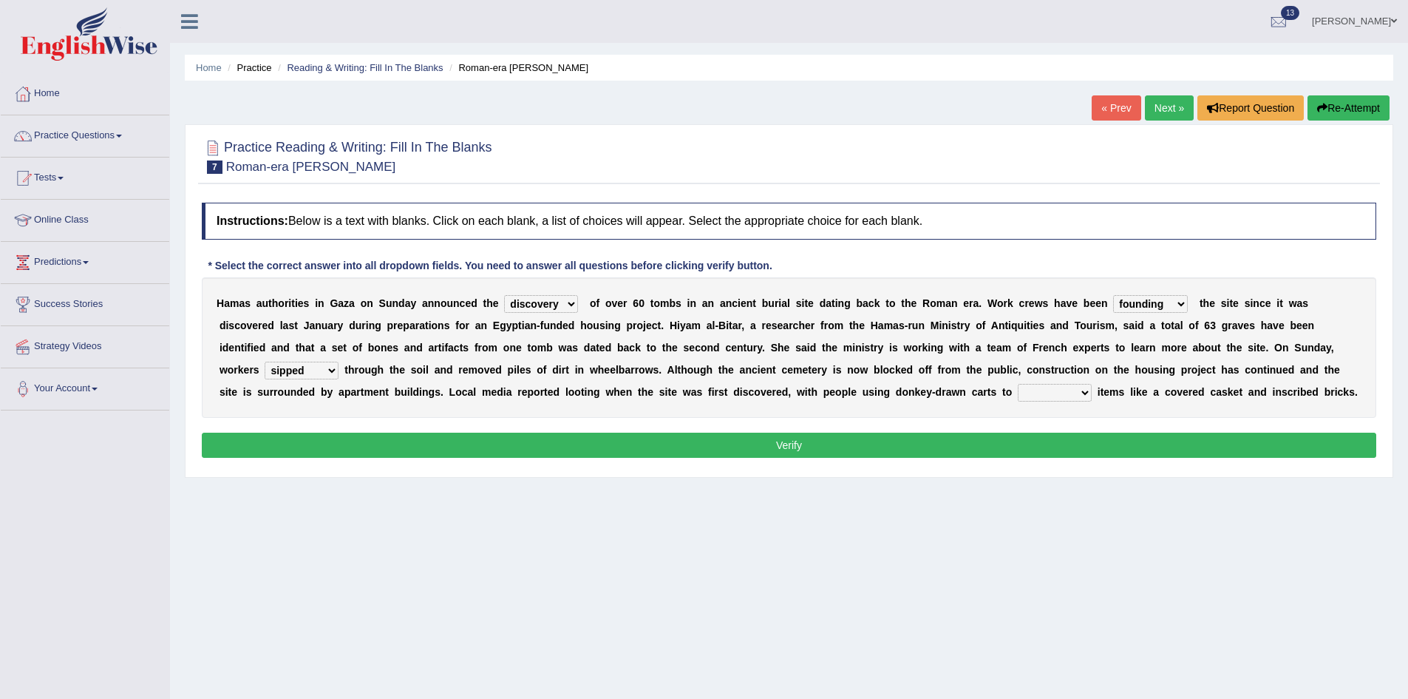
click at [265, 361] on select "irritated mimicked sifted sipped" at bounding box center [302, 370] width 74 height 18
click at [1041, 394] on select "haul away go away pull back cheer up" at bounding box center [1055, 393] width 74 height 18
select select "haul away"
click at [1018, 384] on select "haul away go away pull back cheer up" at bounding box center [1055, 393] width 74 height 18
click at [1042, 444] on button "Verify" at bounding box center [789, 444] width 1175 height 25
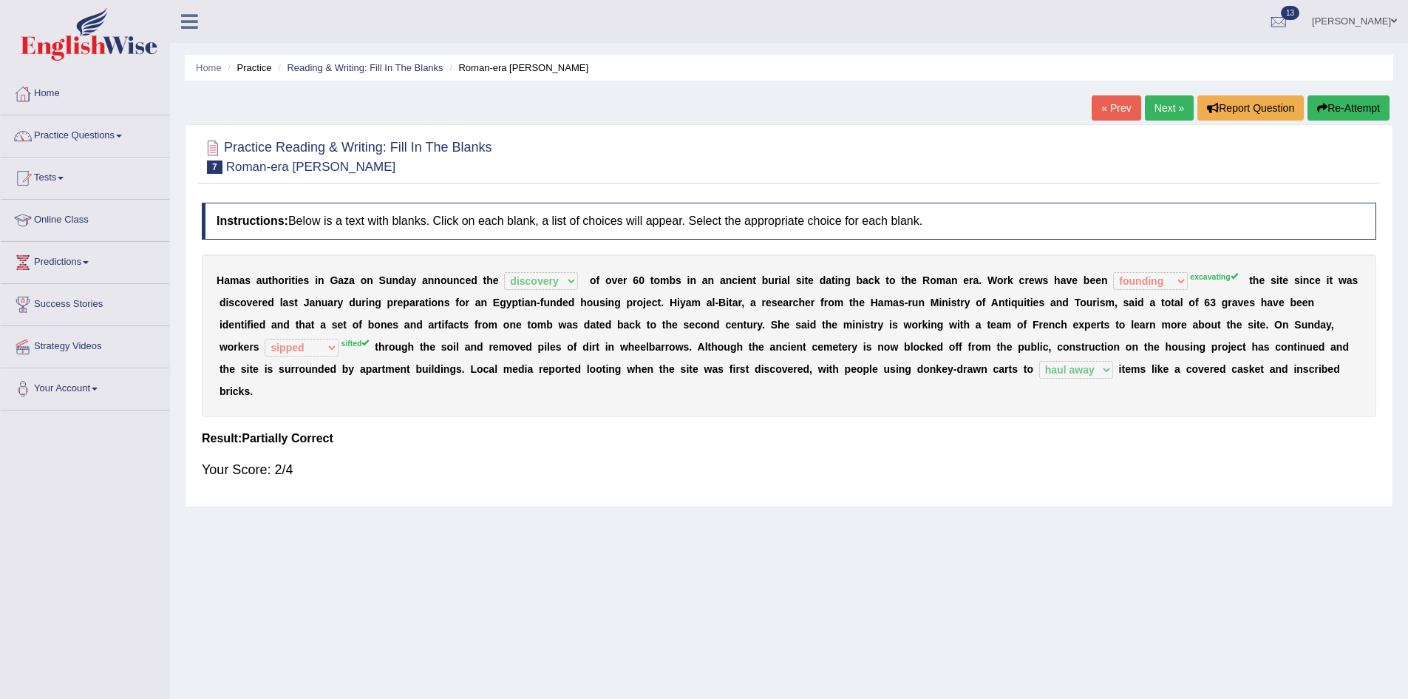
click at [1391, 25] on span at bounding box center [1394, 21] width 6 height 10
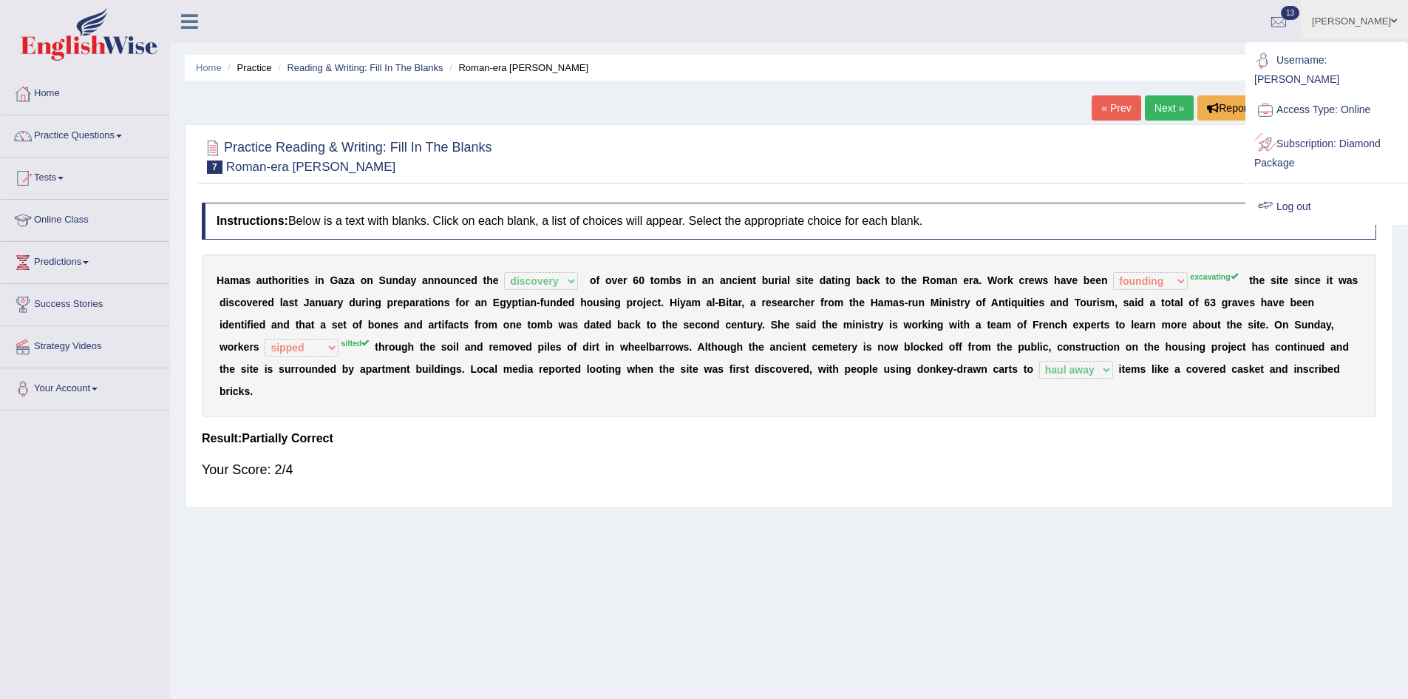
click at [1299, 190] on link "Log out" at bounding box center [1327, 207] width 160 height 34
